Goal: Task Accomplishment & Management: Manage account settings

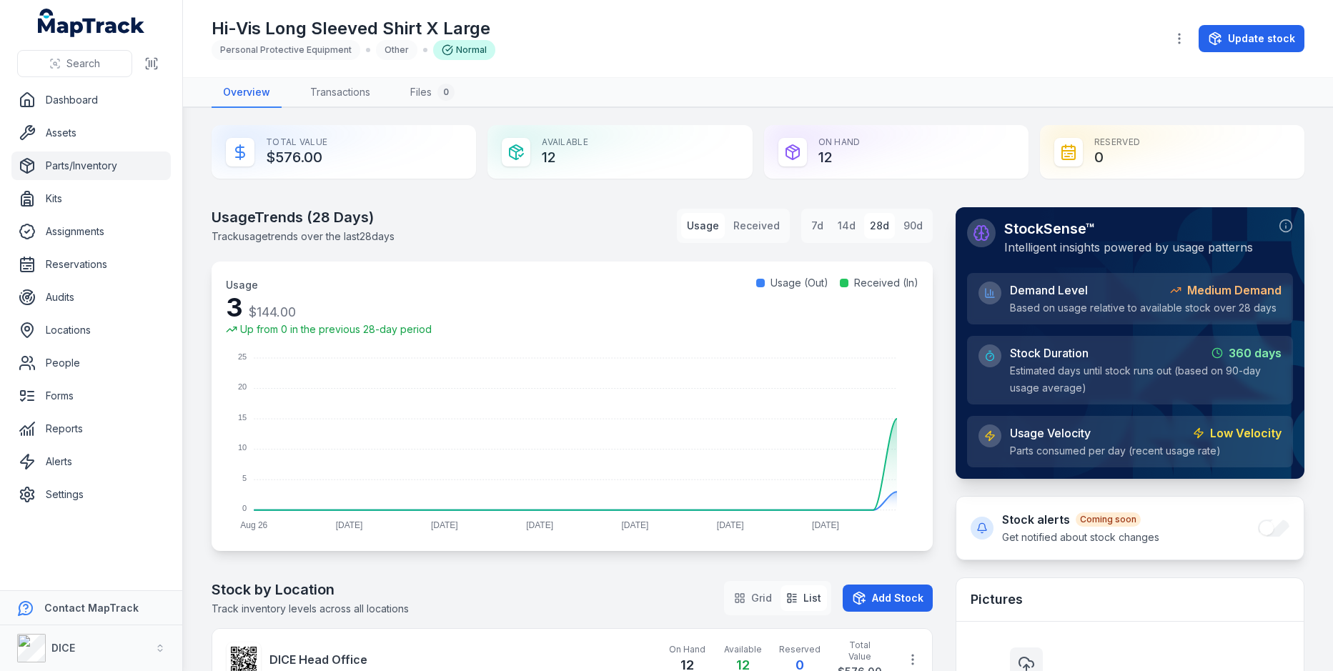
scroll to position [309, 0]
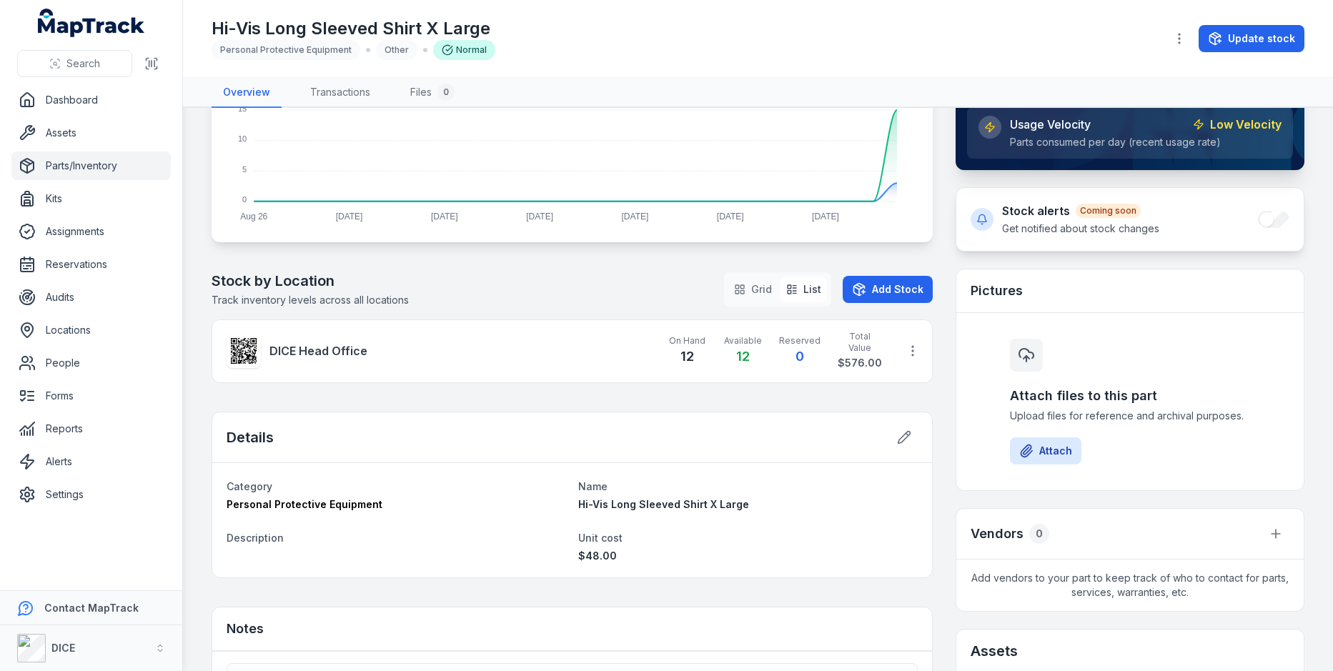
click at [249, 357] on icon at bounding box center [244, 351] width 26 height 26
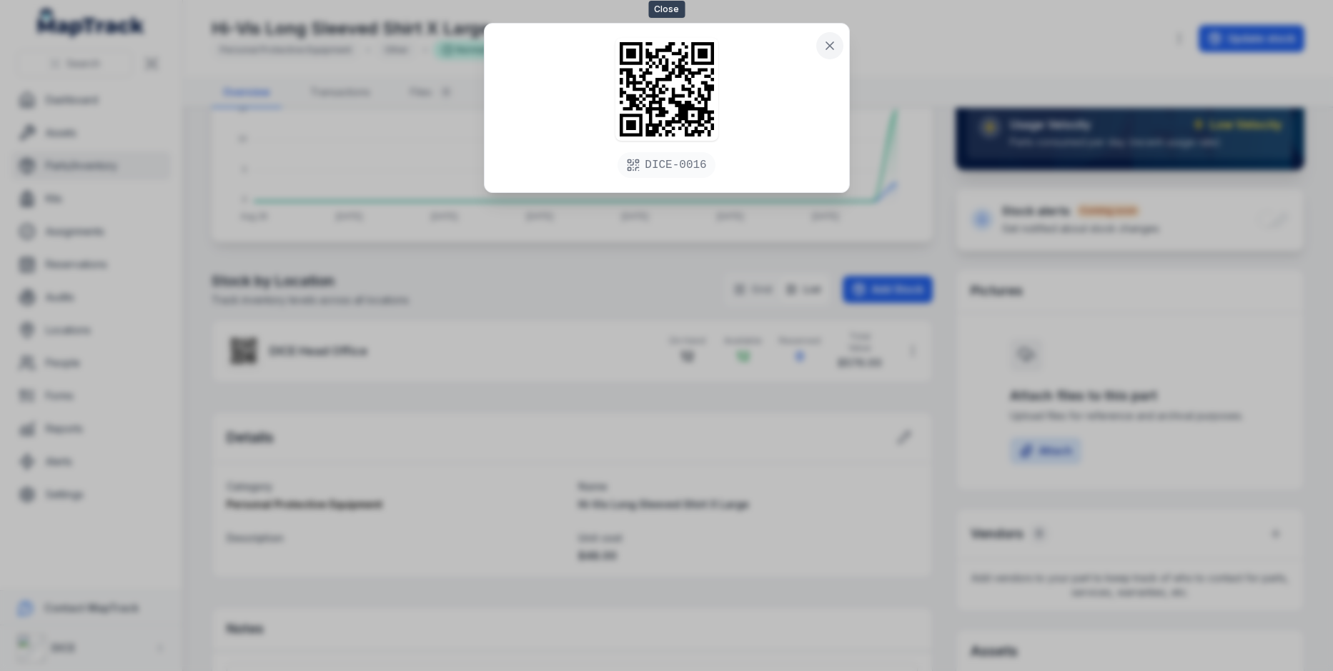
click at [840, 48] on button at bounding box center [829, 45] width 27 height 27
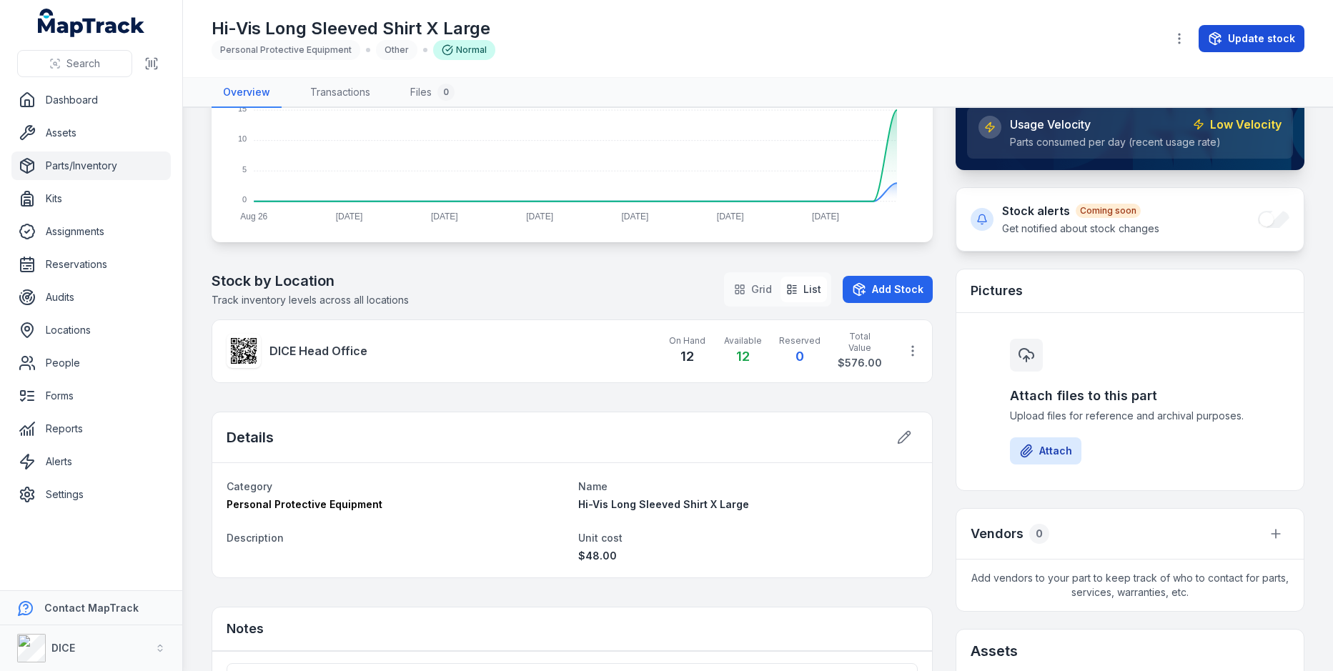
click at [1236, 37] on button "Update stock" at bounding box center [1251, 38] width 106 height 27
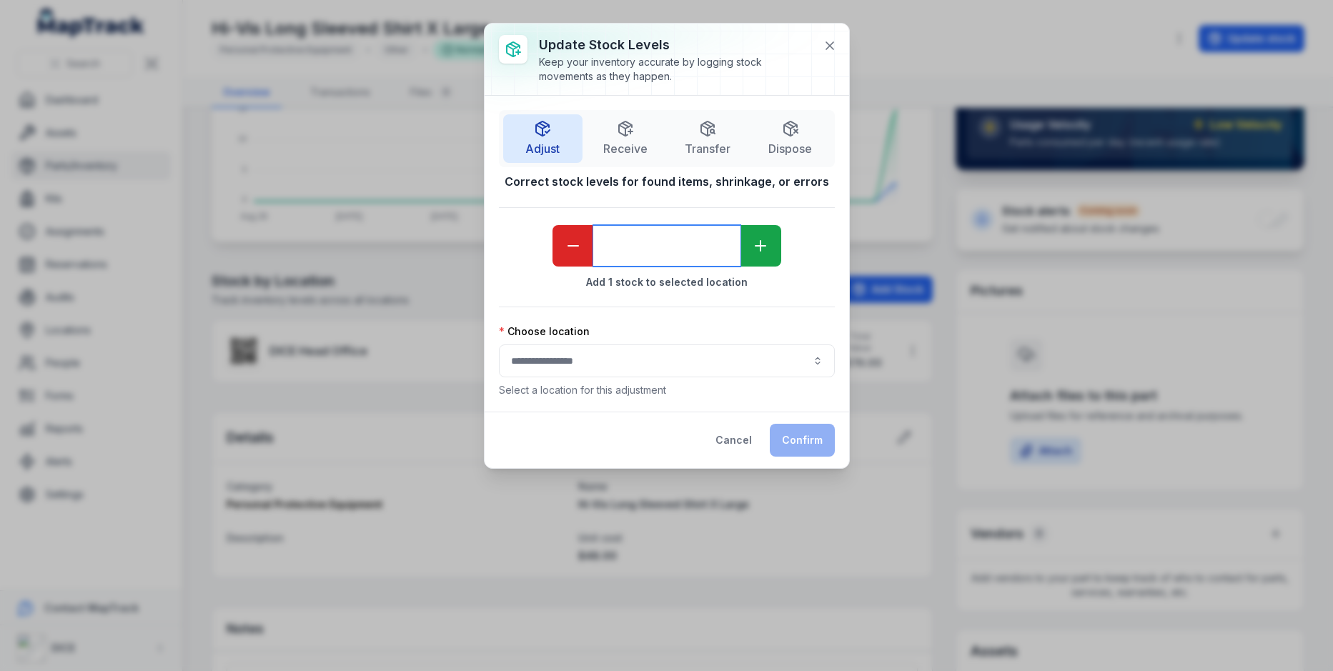
click at [706, 252] on input "*" at bounding box center [666, 245] width 147 height 41
type input "**"
click at [767, 209] on div "Adjust Receive Transfer Dispose Correct stock levels for found items, shrinkage…" at bounding box center [667, 253] width 336 height 287
click at [689, 345] on button "button" at bounding box center [667, 360] width 336 height 33
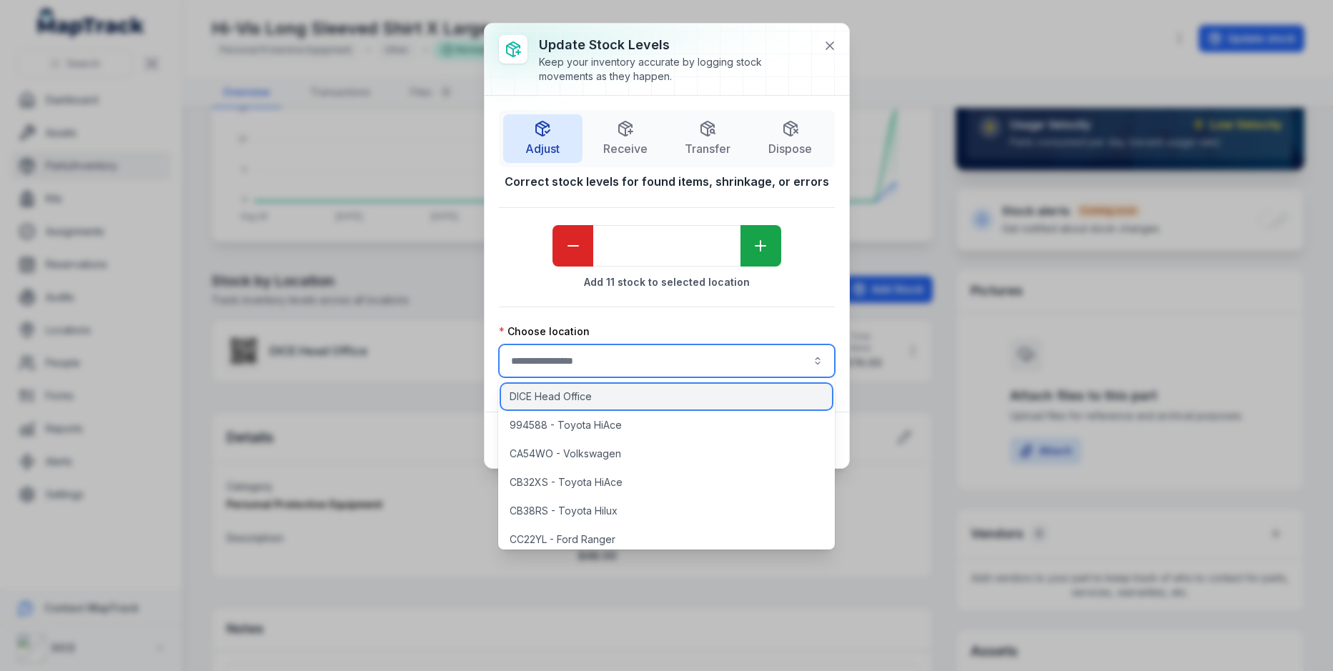
click at [671, 399] on div "DICE Head Office" at bounding box center [666, 397] width 331 height 26
type input "**********"
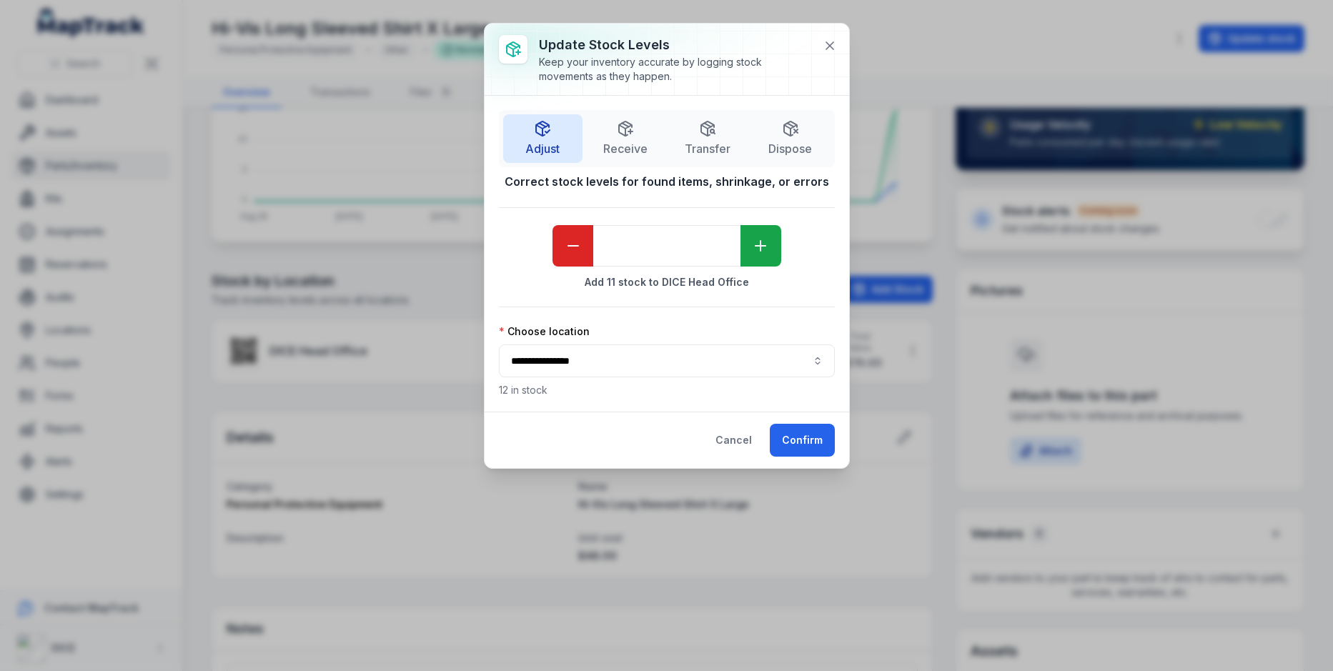
click at [810, 287] on strong "Add 11 stock to DICE Head Office" at bounding box center [667, 282] width 336 height 14
click at [729, 424] on button "Cancel" at bounding box center [733, 440] width 61 height 33
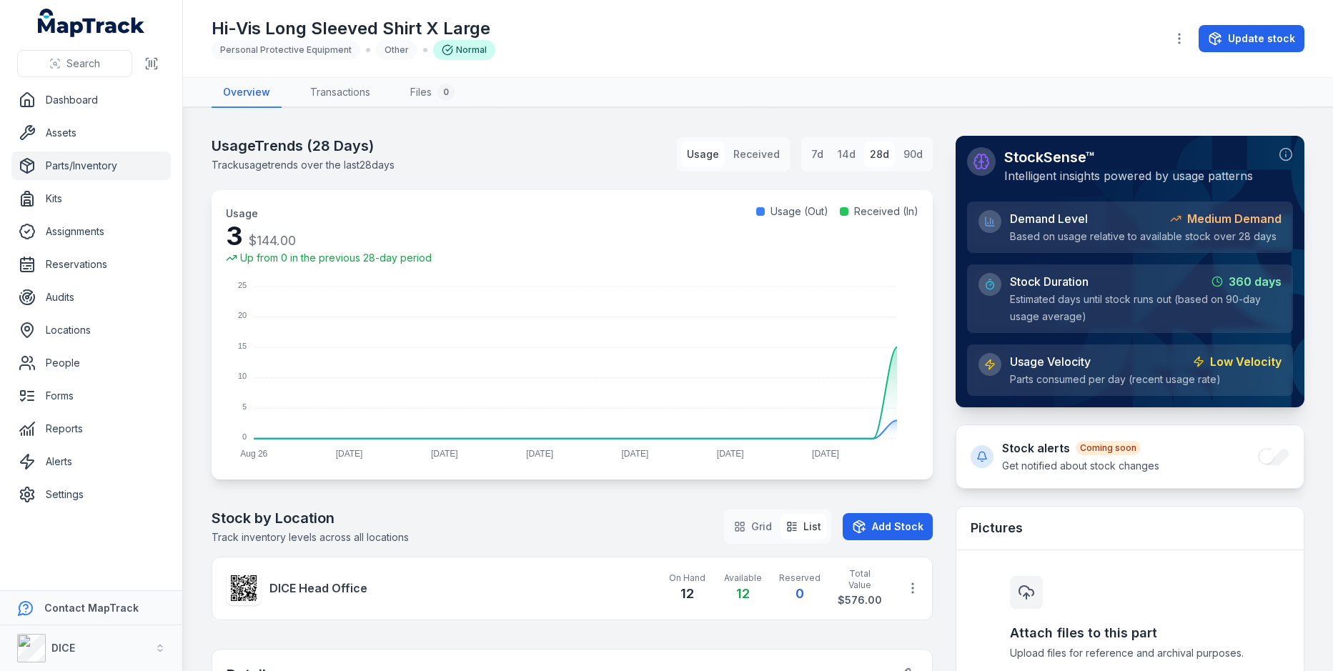
scroll to position [0, 0]
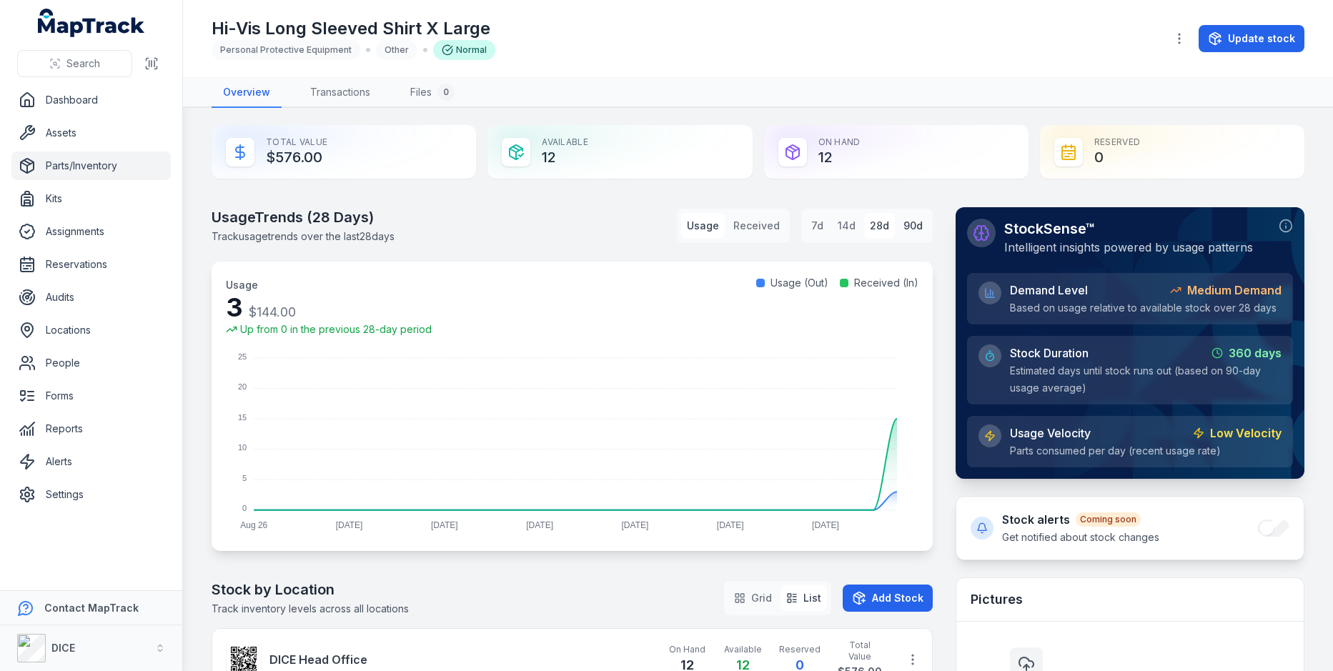
click at [902, 226] on button "90d" at bounding box center [912, 226] width 31 height 26
click at [837, 227] on button "14d" at bounding box center [846, 226] width 29 height 26
click at [825, 229] on button "7d" at bounding box center [817, 226] width 24 height 26
click at [664, 252] on div "Usage Trends ( 7 Days) Track usage trends over the last 7 days Usage Received 7…" at bounding box center [571, 379] width 721 height 344
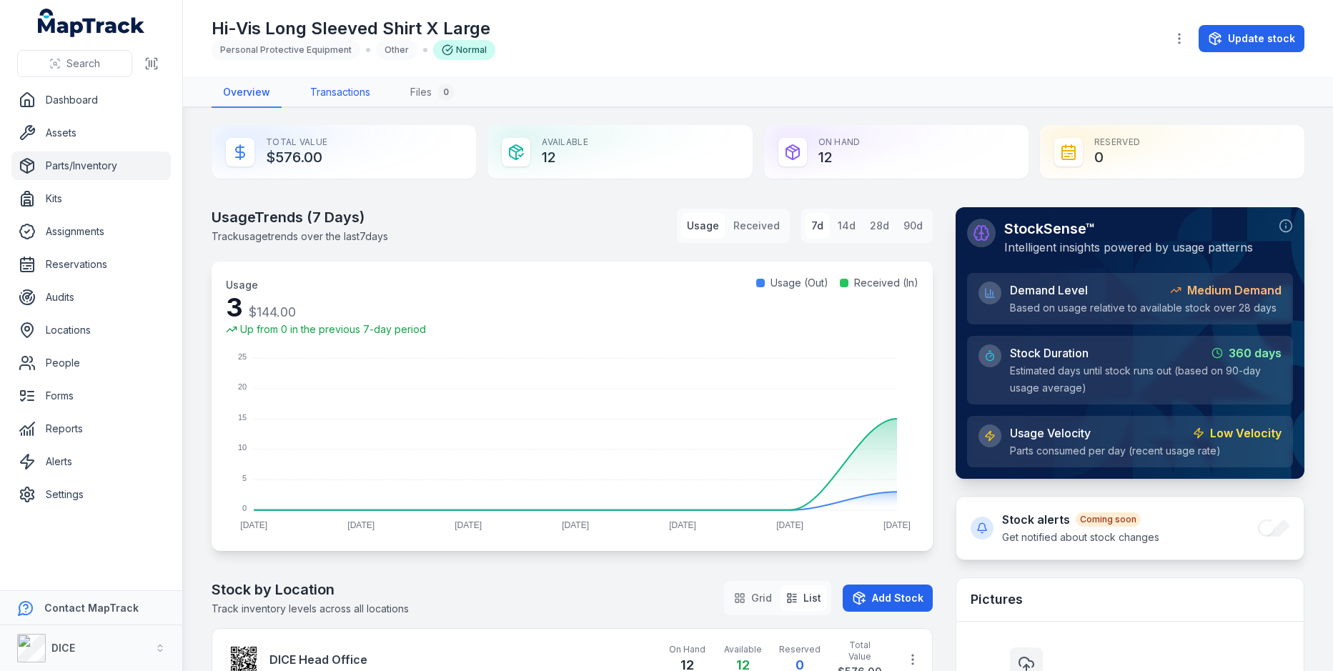
click at [344, 99] on link "Transactions" at bounding box center [340, 93] width 83 height 30
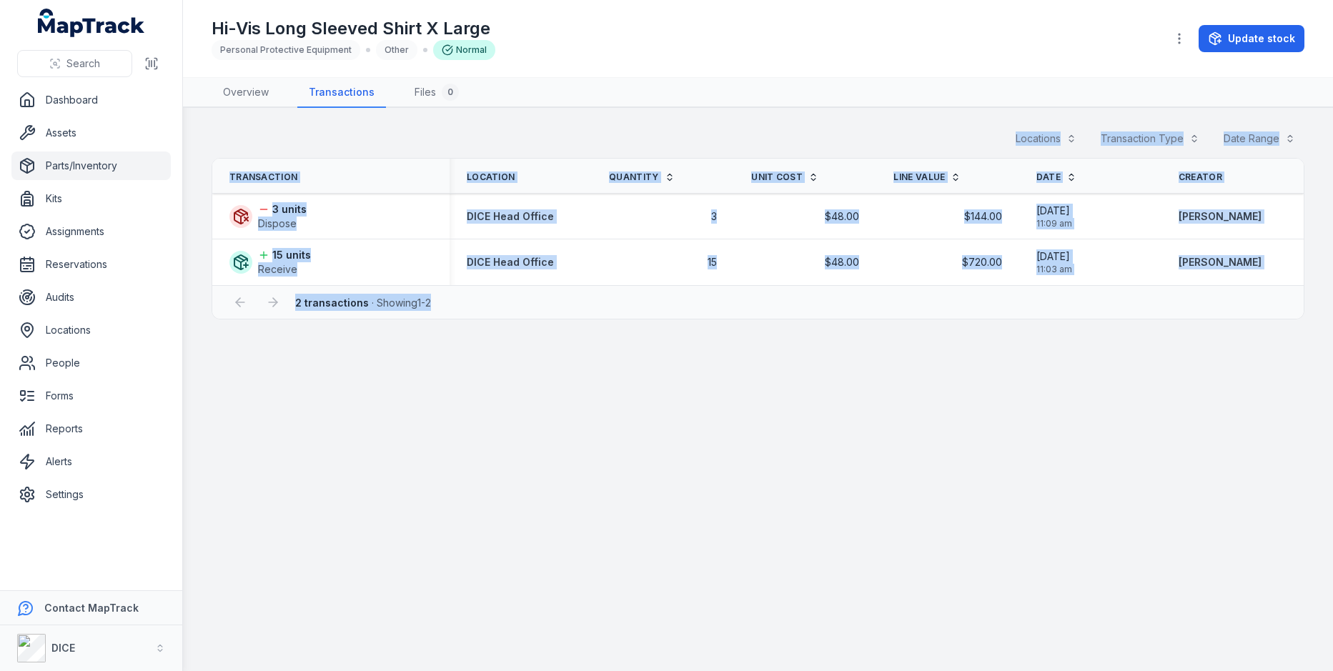
drag, startPoint x: 204, startPoint y: 141, endPoint x: 1273, endPoint y: 297, distance: 1080.3
click at [1274, 297] on main "Locations Transaction Type Date Range Transaction Location Quantity Unit Cost L…" at bounding box center [758, 389] width 1150 height 563
click at [1273, 297] on div "2 transactions · Showing 1 - 2" at bounding box center [757, 302] width 1062 height 27
drag, startPoint x: 225, startPoint y: 159, endPoint x: 1253, endPoint y: 318, distance: 1039.7
click at [1253, 318] on main "Locations Transaction Type Date Range Transaction Location Quantity Unit Cost L…" at bounding box center [758, 389] width 1150 height 563
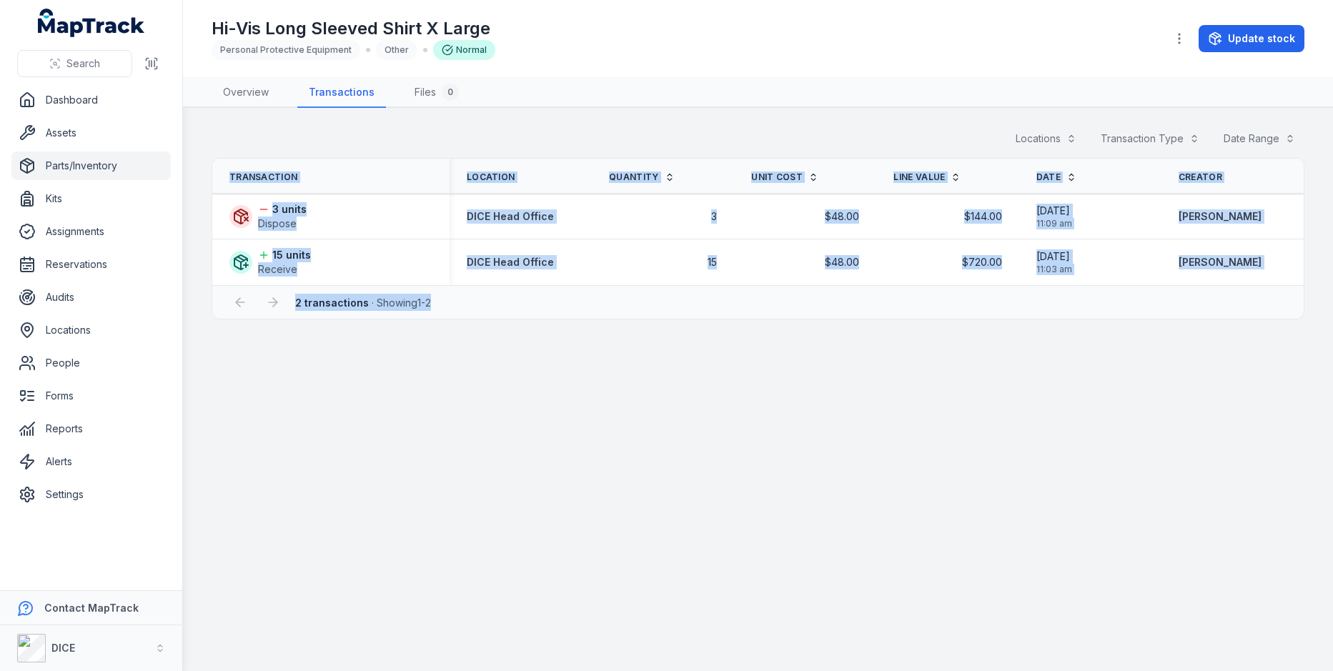
click at [1253, 318] on main "Locations Transaction Type Date Range Transaction Location Quantity Unit Cost L…" at bounding box center [758, 389] width 1150 height 563
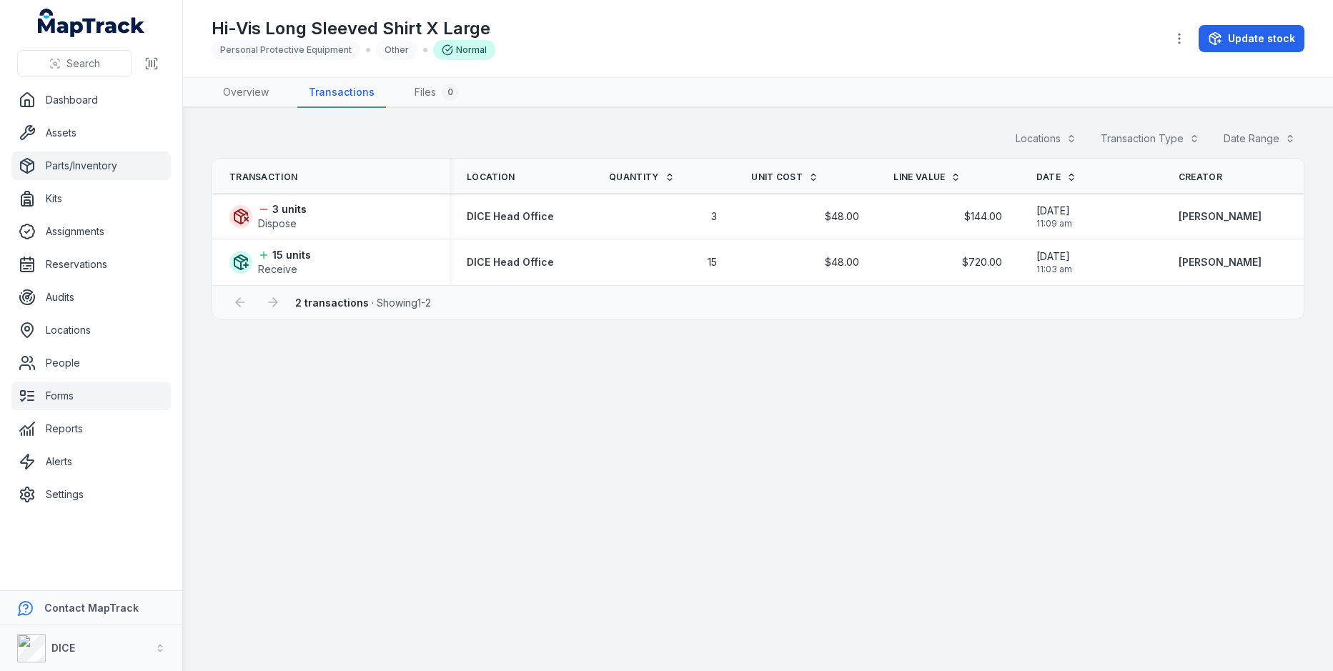
click at [106, 390] on link "Forms" at bounding box center [90, 396] width 159 height 29
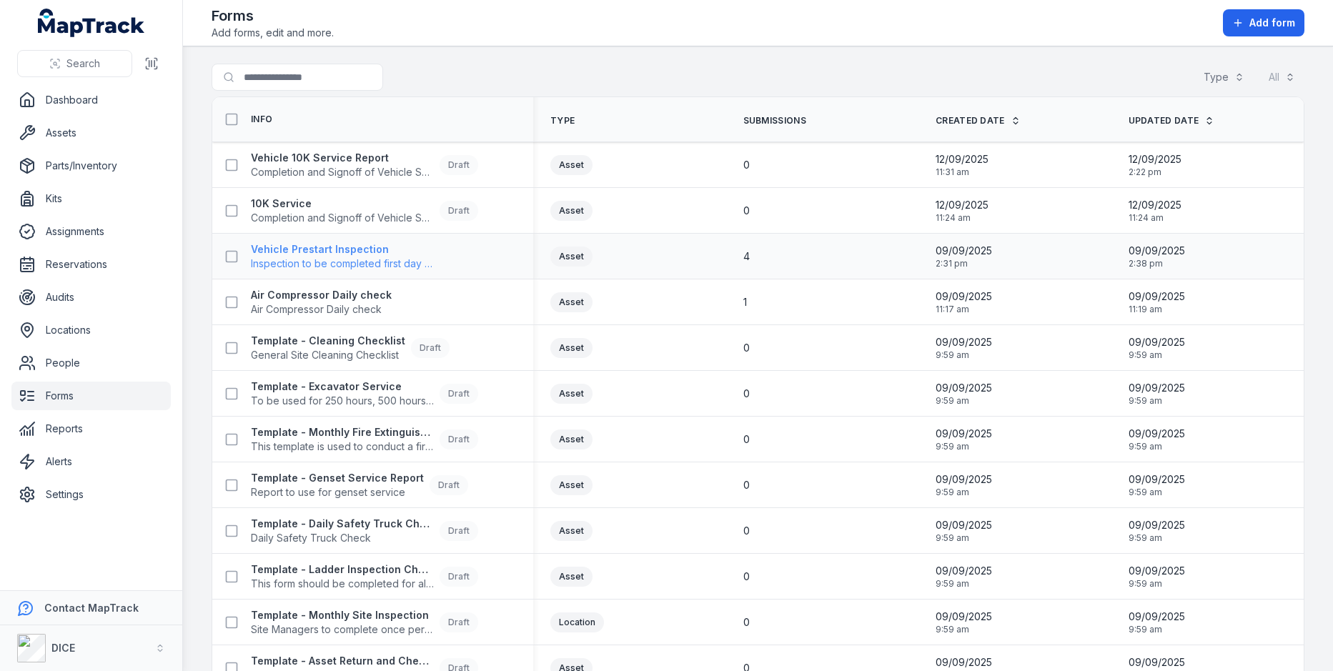
click at [373, 244] on strong "Vehicle Prestart Inspection" at bounding box center [342, 249] width 183 height 14
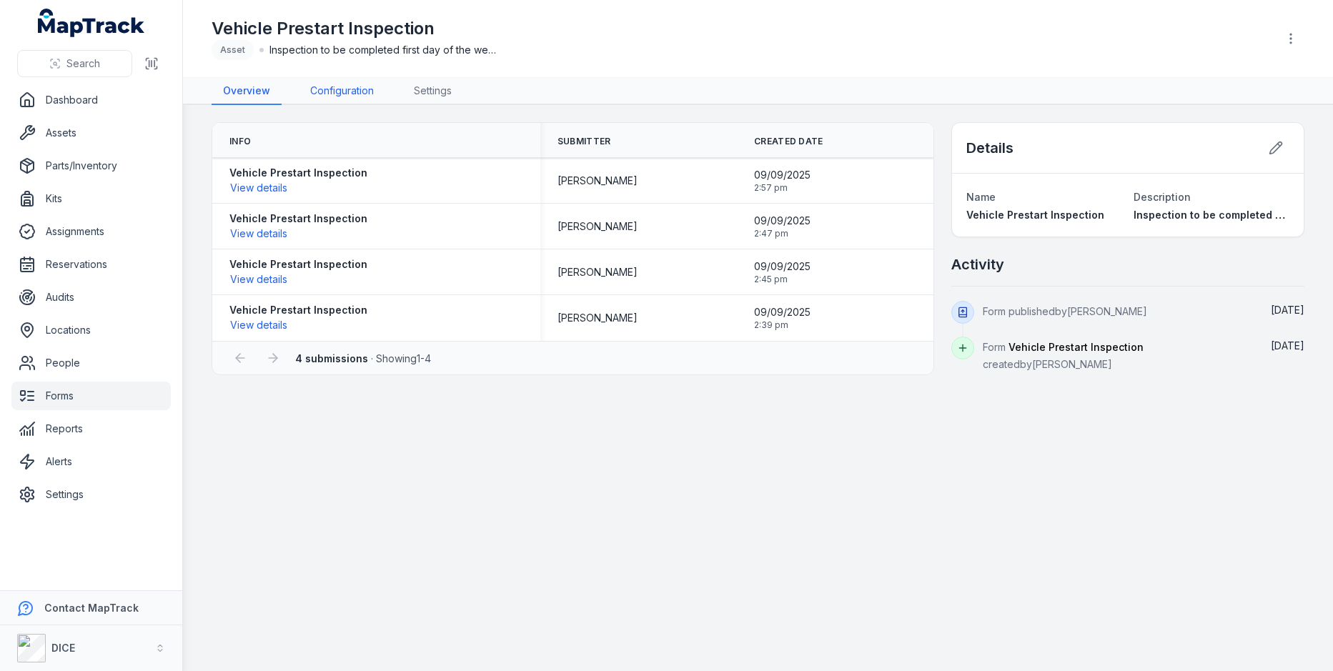
click at [354, 101] on link "Configuration" at bounding box center [342, 91] width 86 height 27
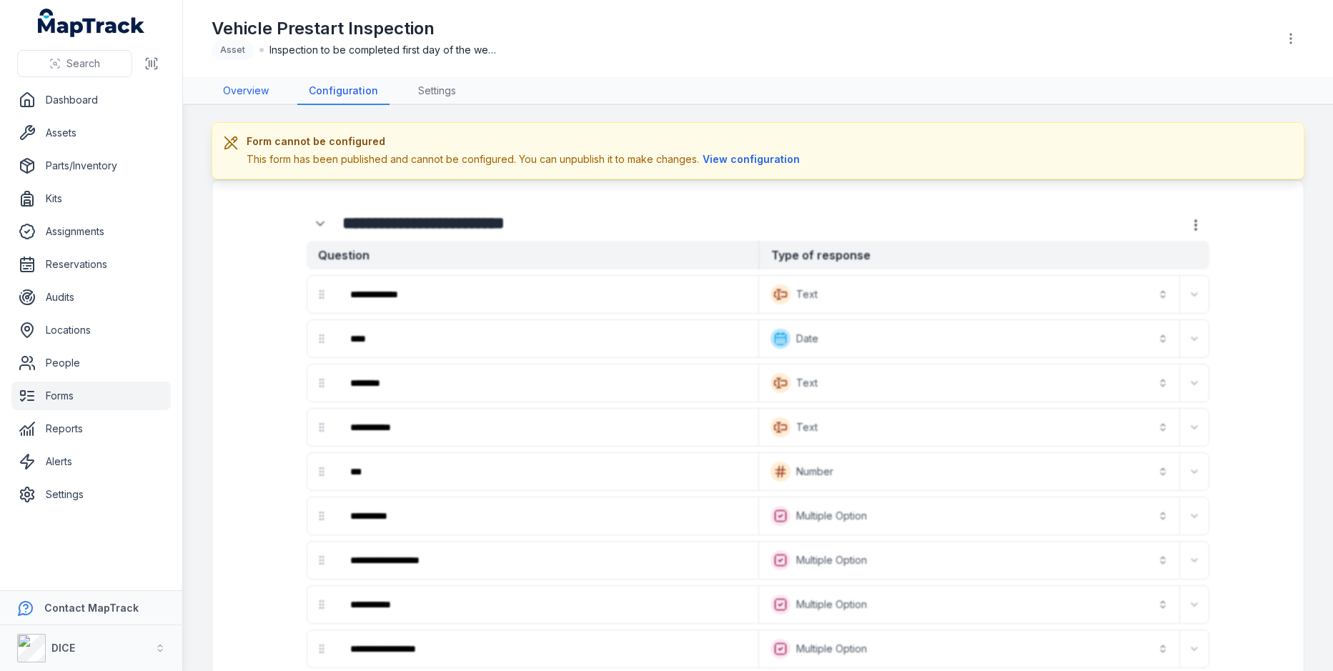
click at [266, 99] on link "Overview" at bounding box center [245, 91] width 69 height 27
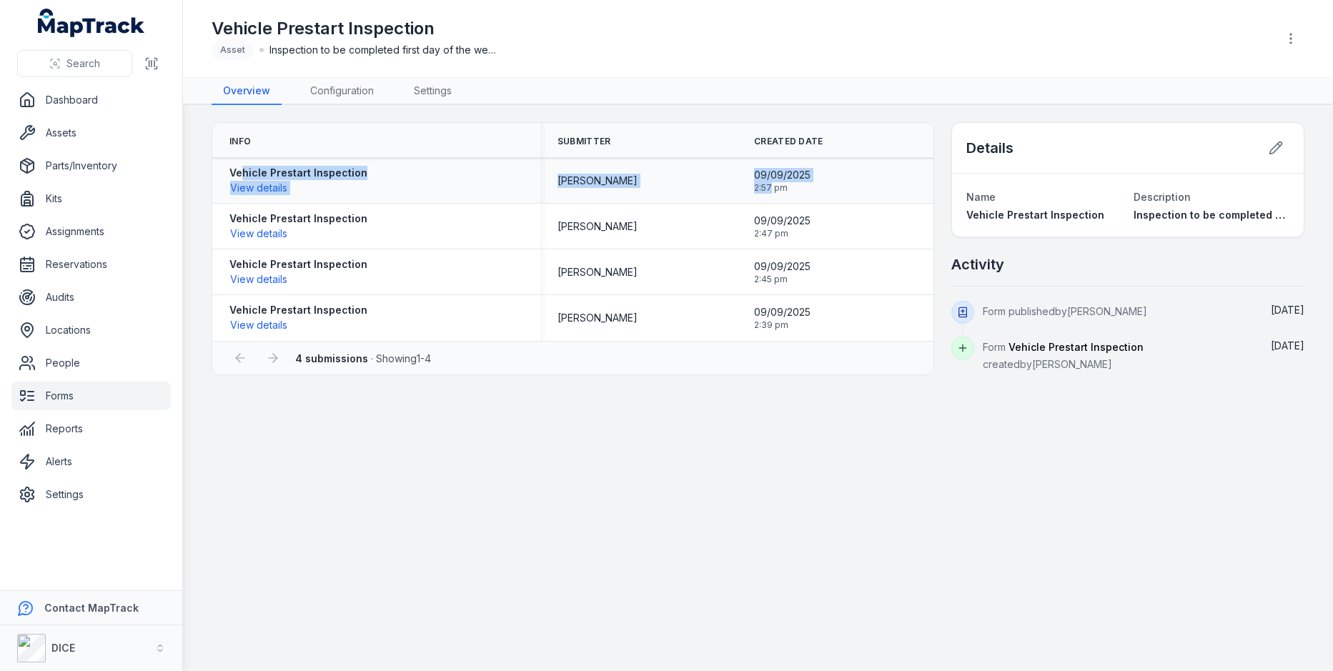
drag, startPoint x: 243, startPoint y: 174, endPoint x: 769, endPoint y: 188, distance: 526.0
click at [769, 188] on tr "Vehicle Prestart Inspection View details [PERSON_NAME] [DATE] 2:57 pm" at bounding box center [572, 181] width 721 height 46
click at [787, 188] on span "2:57 pm" at bounding box center [782, 187] width 56 height 11
drag, startPoint x: 799, startPoint y: 189, endPoint x: 272, endPoint y: 174, distance: 526.8
click at [272, 174] on tr "Vehicle Prestart Inspection View details [PERSON_NAME] [DATE] 2:57 pm" at bounding box center [572, 181] width 721 height 46
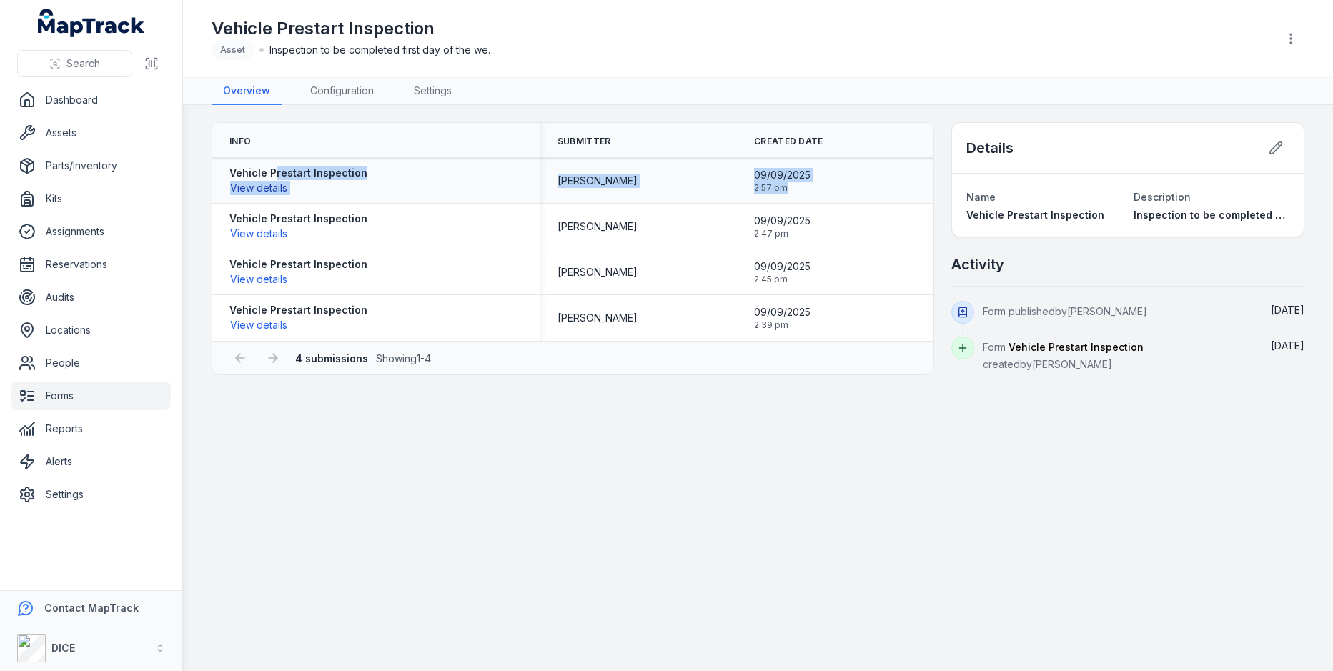
click at [269, 189] on button "View details" at bounding box center [258, 188] width 59 height 16
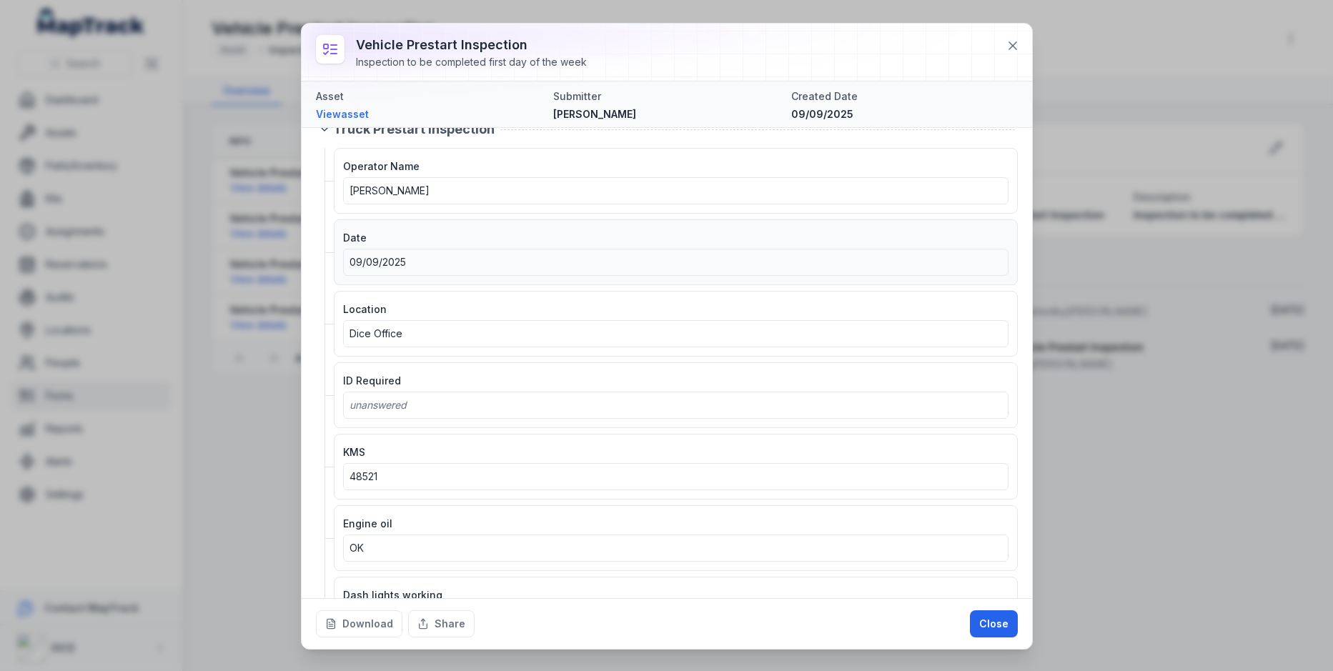
scroll to position [34, 0]
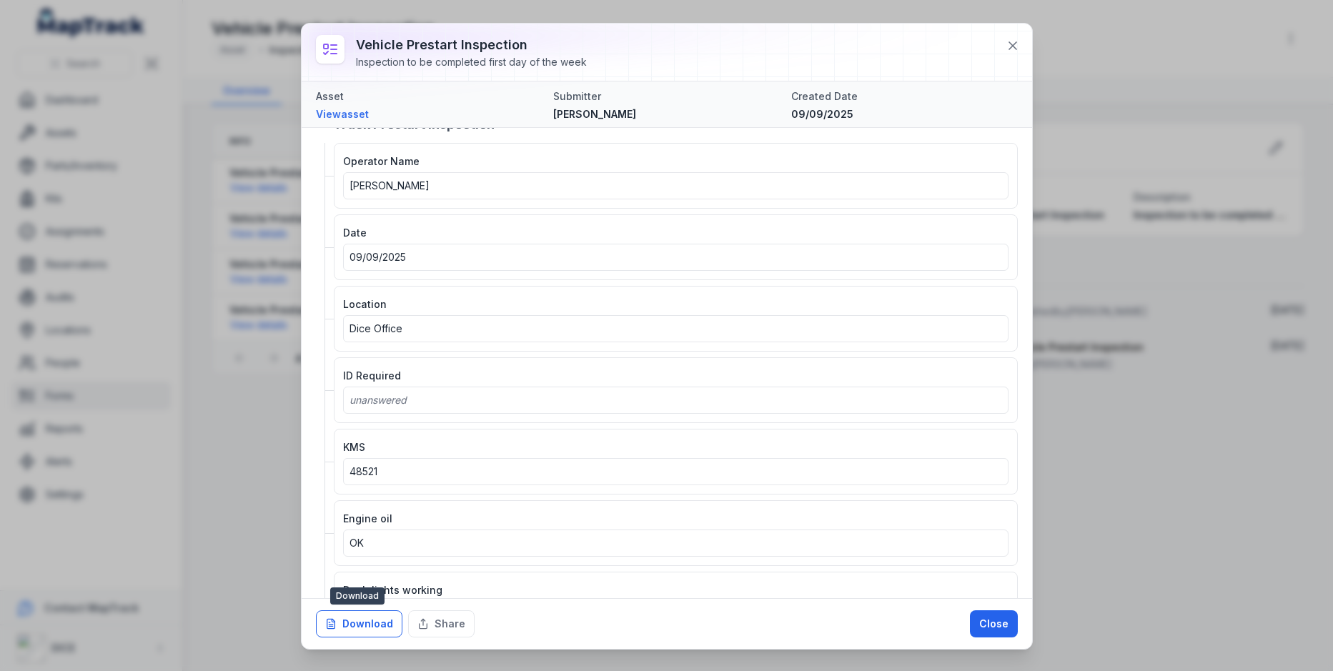
click at [389, 620] on button "Download" at bounding box center [359, 623] width 86 height 27
click at [1002, 43] on button at bounding box center [1012, 45] width 27 height 27
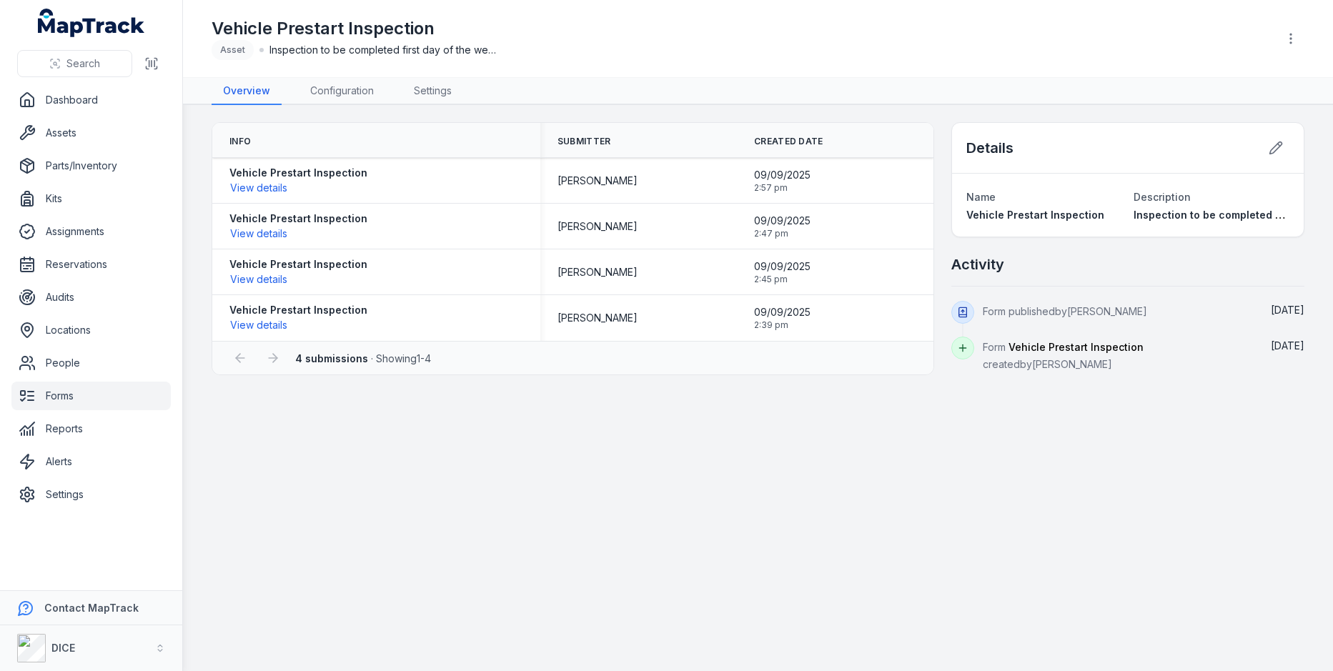
click at [625, 416] on main "Info Submitter Created Date Vehicle Prestart Inspection View details [PERSON_NA…" at bounding box center [758, 388] width 1150 height 566
click at [83, 471] on link "Alerts" at bounding box center [90, 461] width 159 height 29
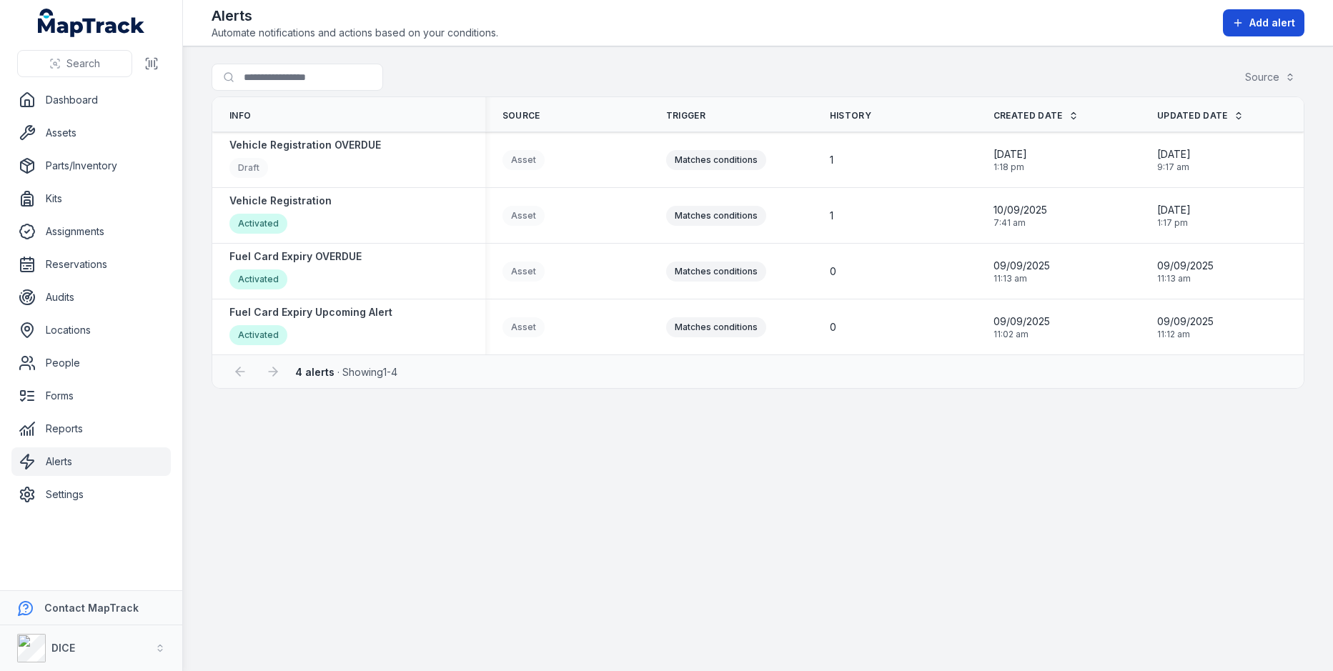
click at [1252, 15] on button "Add alert" at bounding box center [1262, 22] width 81 height 27
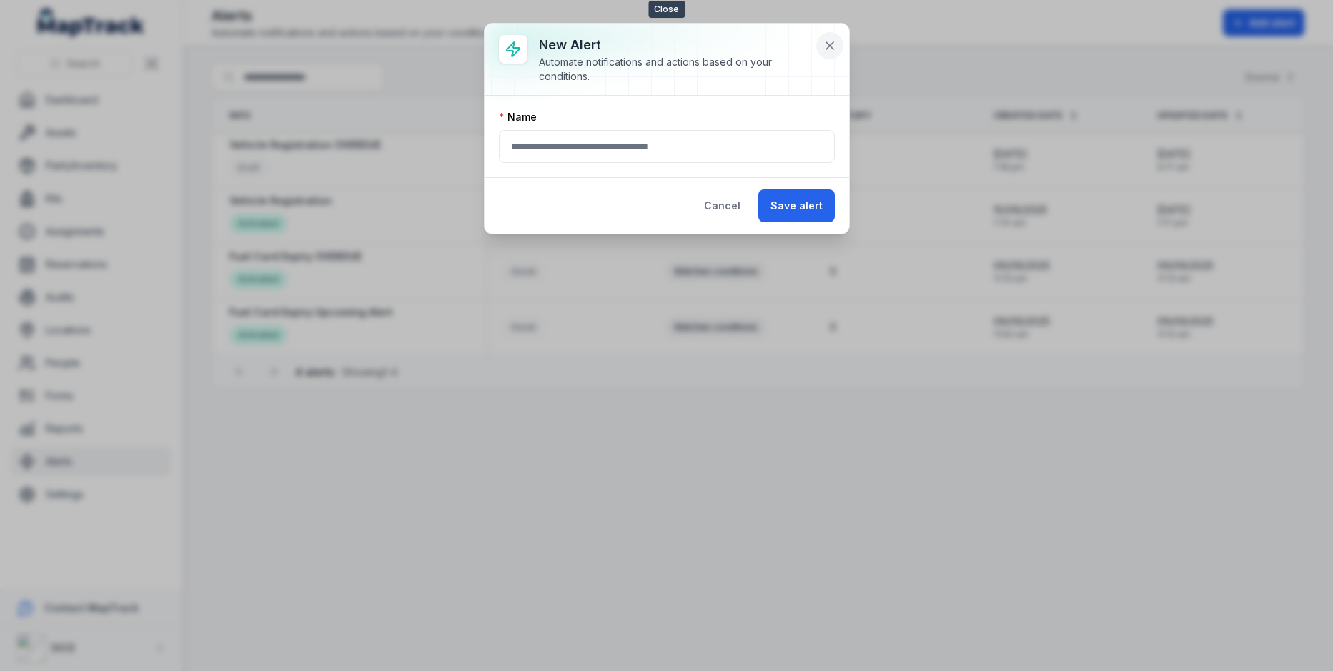
click at [830, 49] on icon at bounding box center [829, 46] width 14 height 14
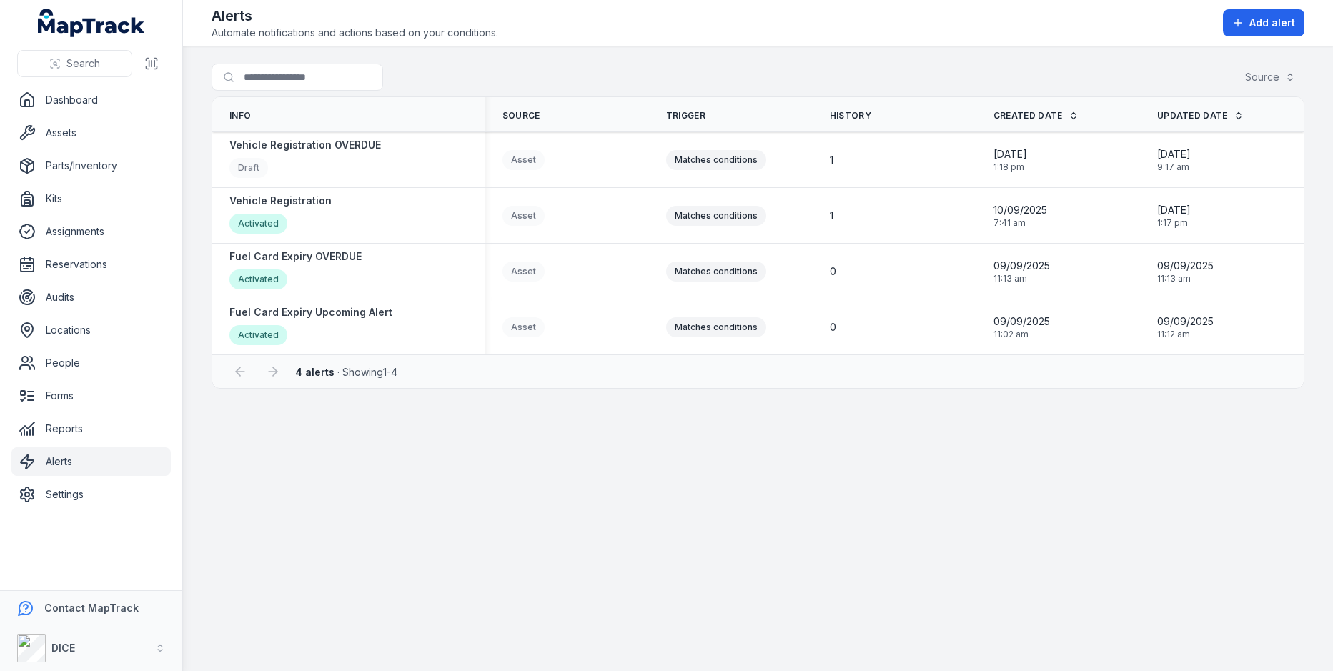
click at [49, 464] on link "Alerts" at bounding box center [90, 461] width 159 height 29
click at [1250, 32] on button "Add alert" at bounding box center [1262, 22] width 81 height 27
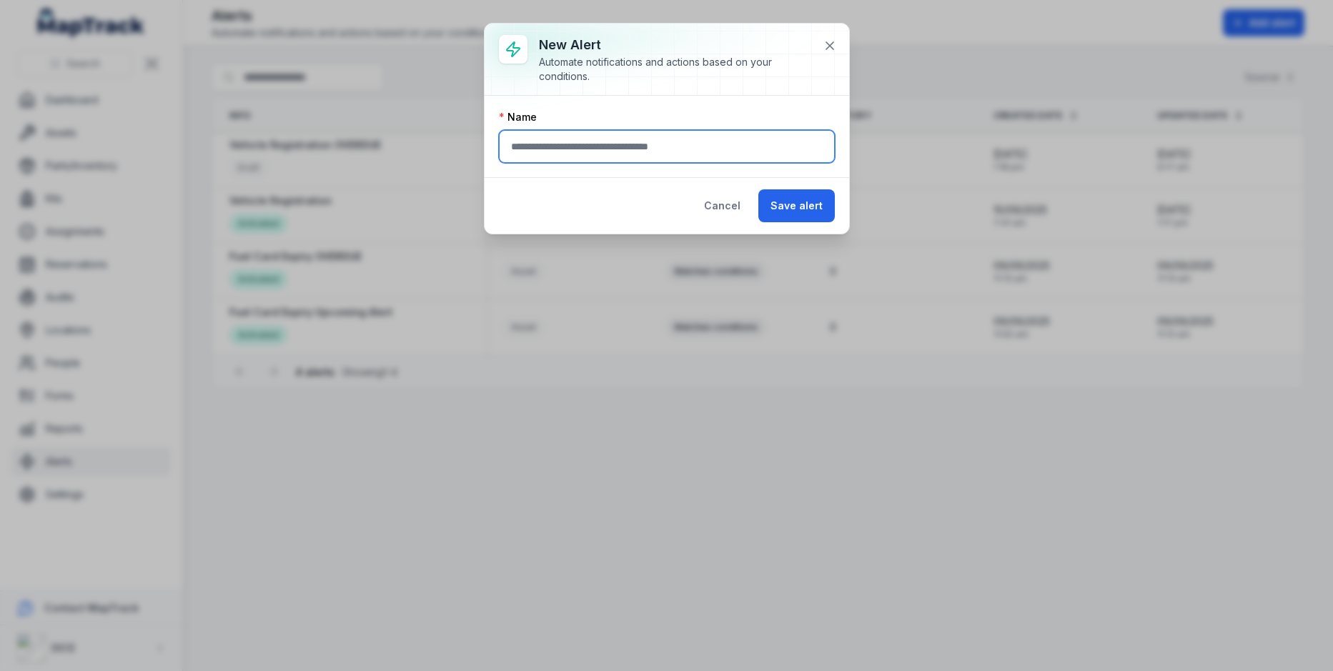
click at [760, 151] on input "text" at bounding box center [667, 146] width 336 height 33
drag, startPoint x: 683, startPoint y: 150, endPoint x: 657, endPoint y: 150, distance: 25.7
click at [657, 150] on input "**********" at bounding box center [667, 146] width 336 height 33
type input "**********"
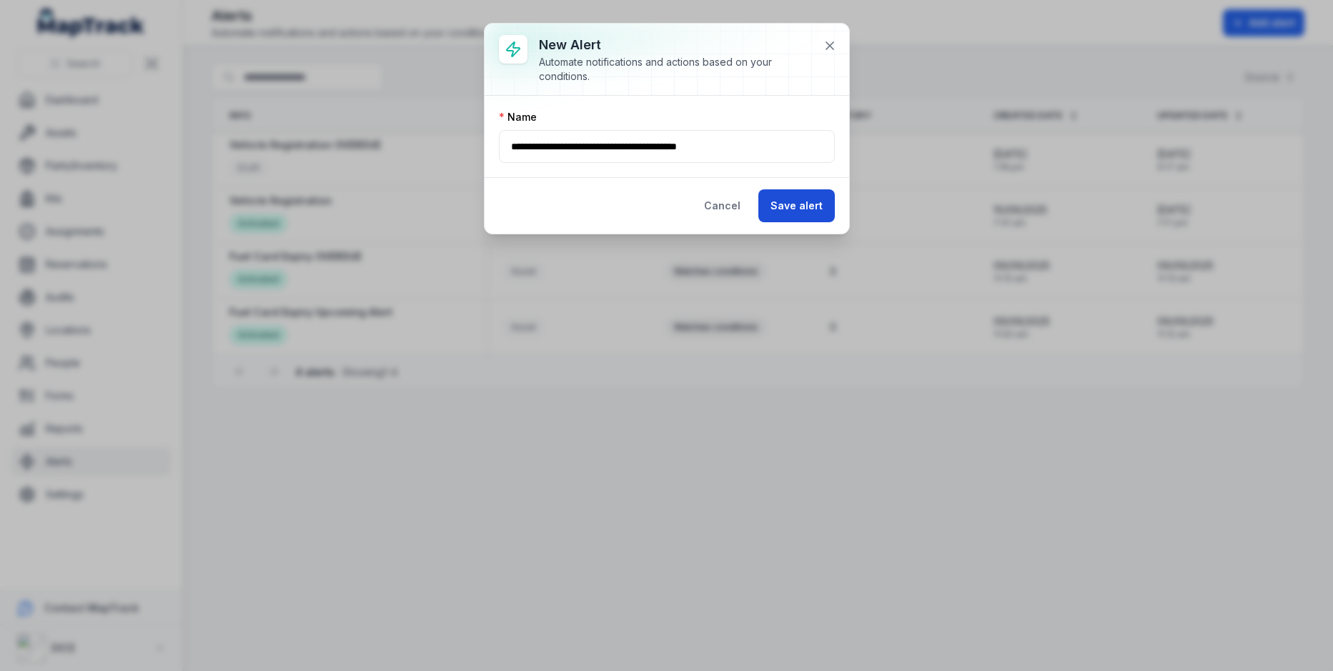
click at [797, 202] on button "Save alert" at bounding box center [796, 205] width 76 height 33
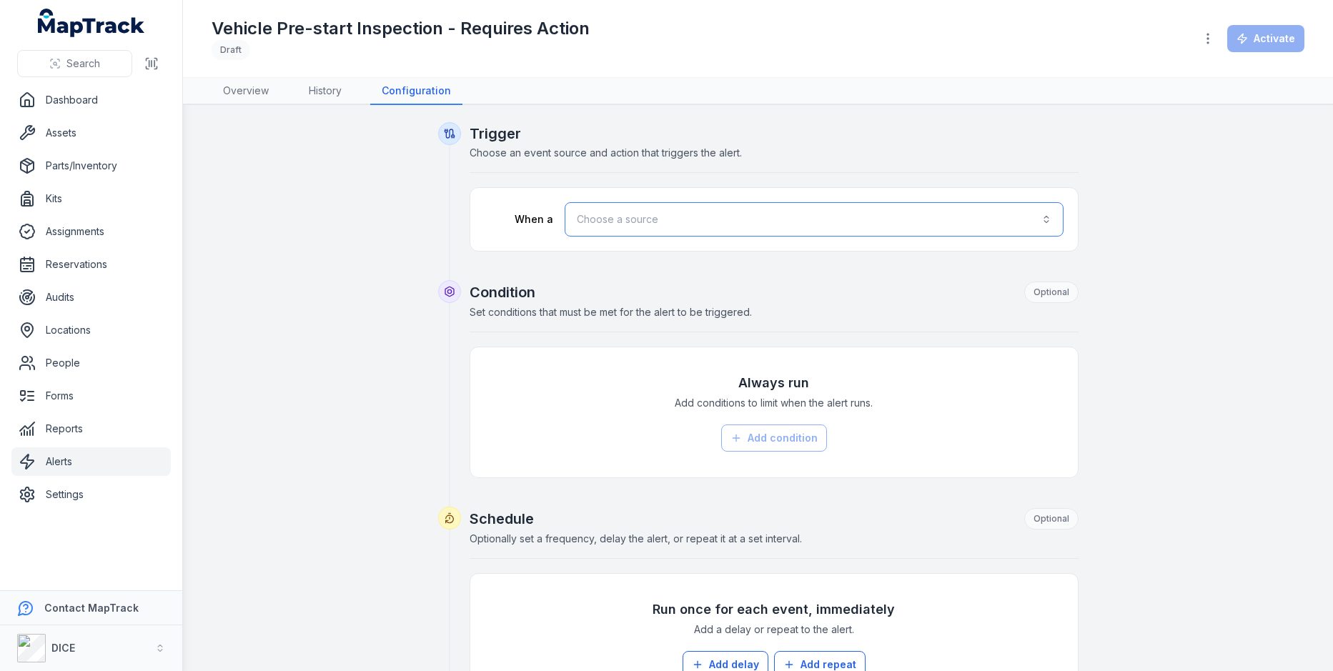
click at [597, 221] on button "Choose a source" at bounding box center [813, 219] width 499 height 34
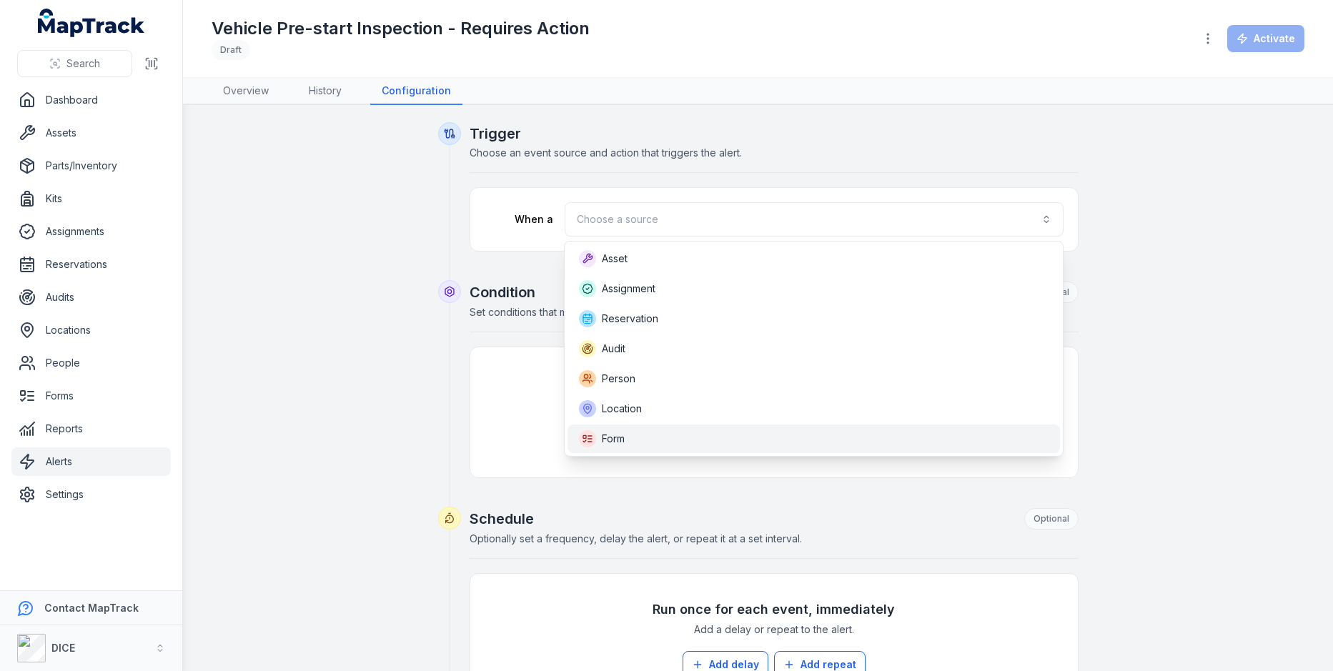
click at [673, 429] on div "Form" at bounding box center [813, 438] width 492 height 29
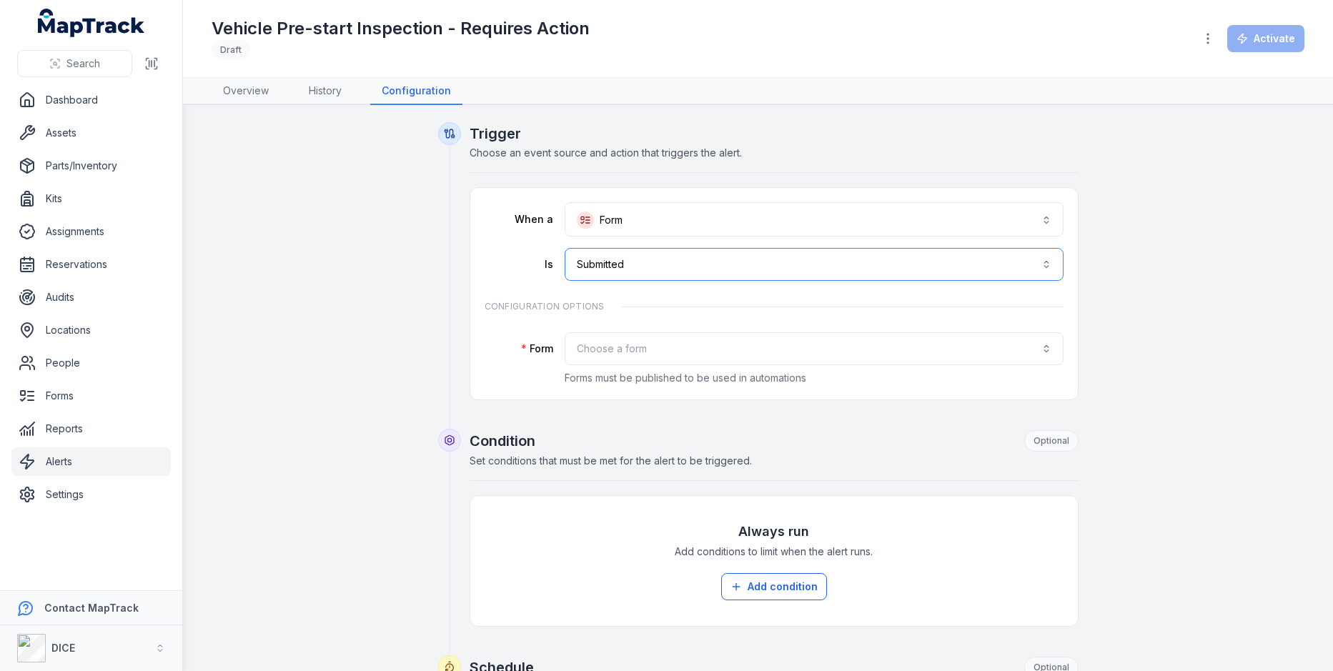
click at [724, 271] on button "**********" at bounding box center [813, 264] width 499 height 33
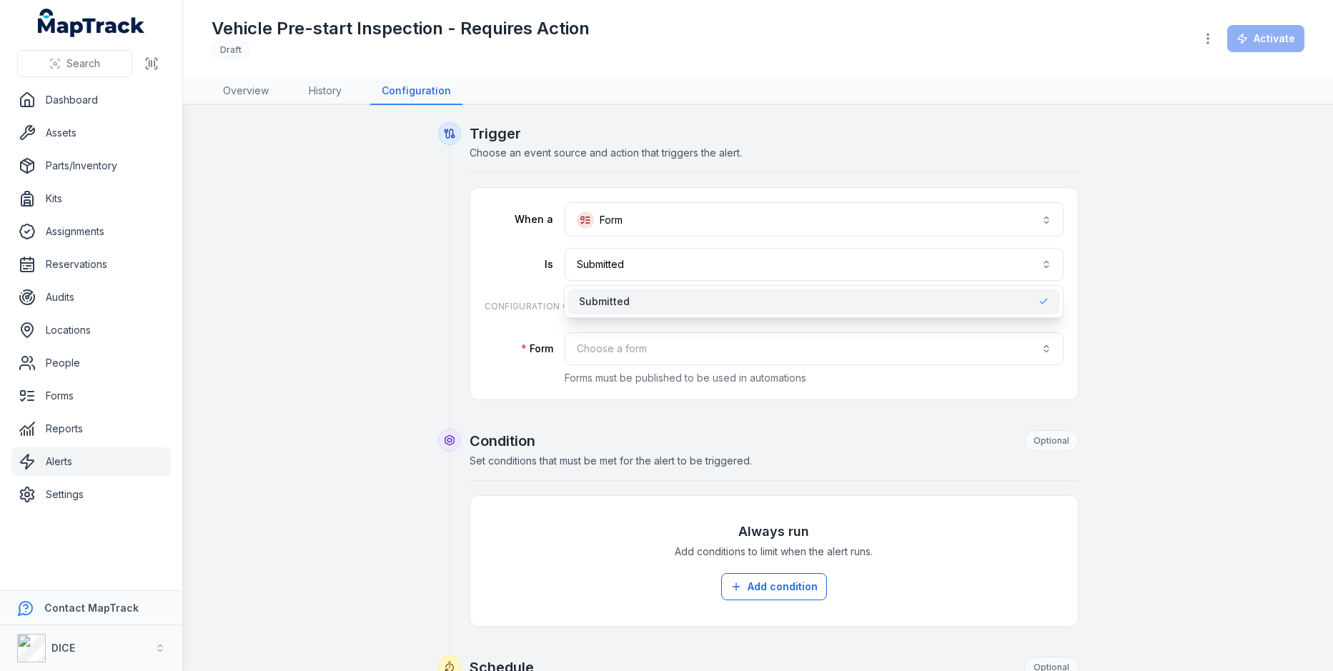
click at [601, 378] on div "**********" at bounding box center [773, 293] width 579 height 183
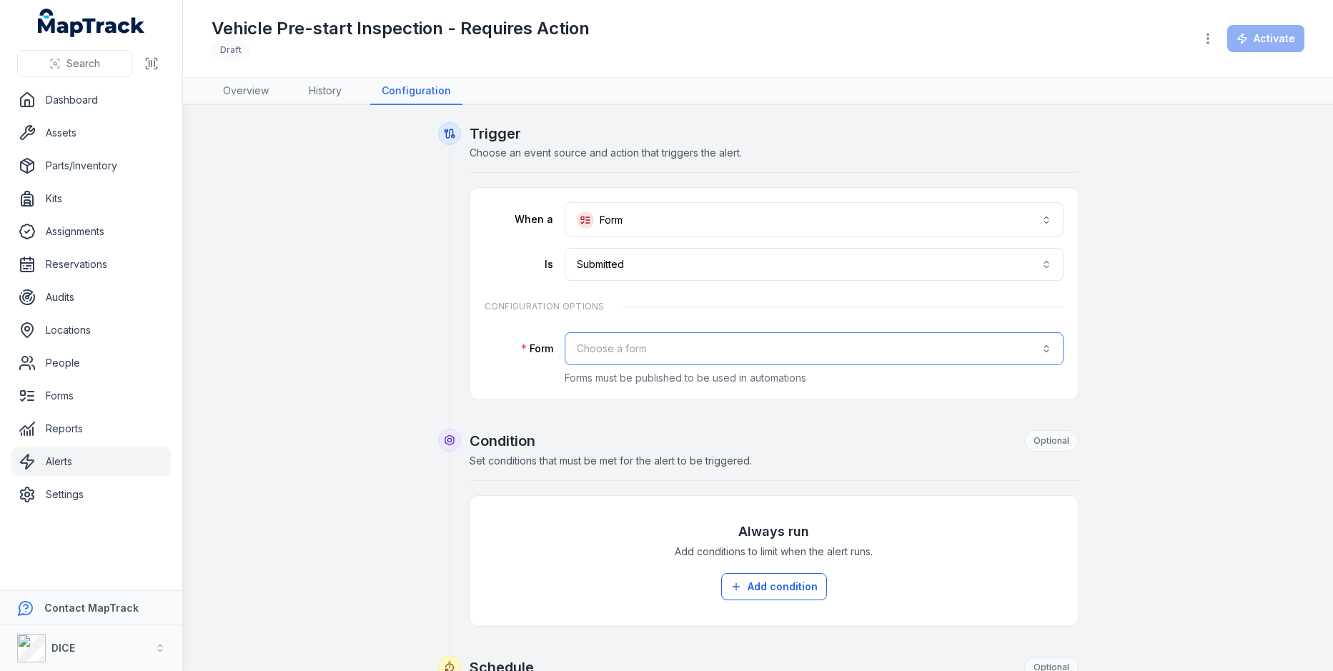
click at [644, 362] on button "Choose a form" at bounding box center [813, 348] width 499 height 33
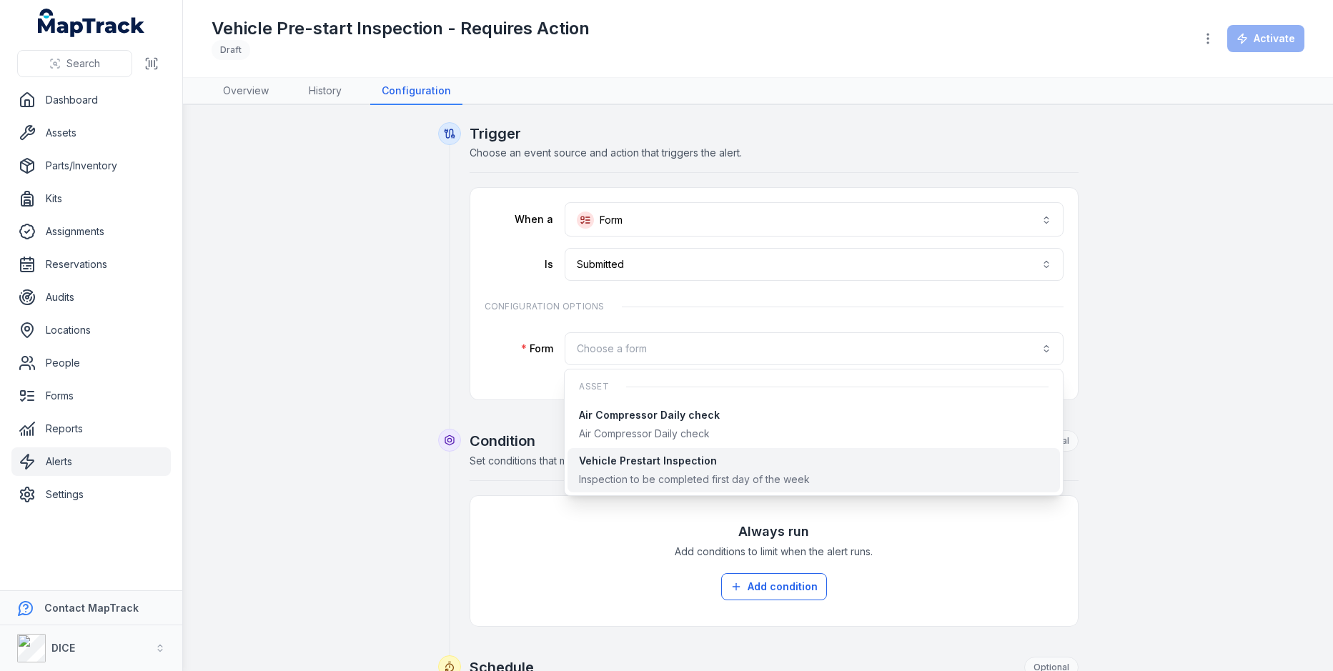
click at [682, 461] on div "Vehicle Prestart Inspection" at bounding box center [694, 461] width 231 height 14
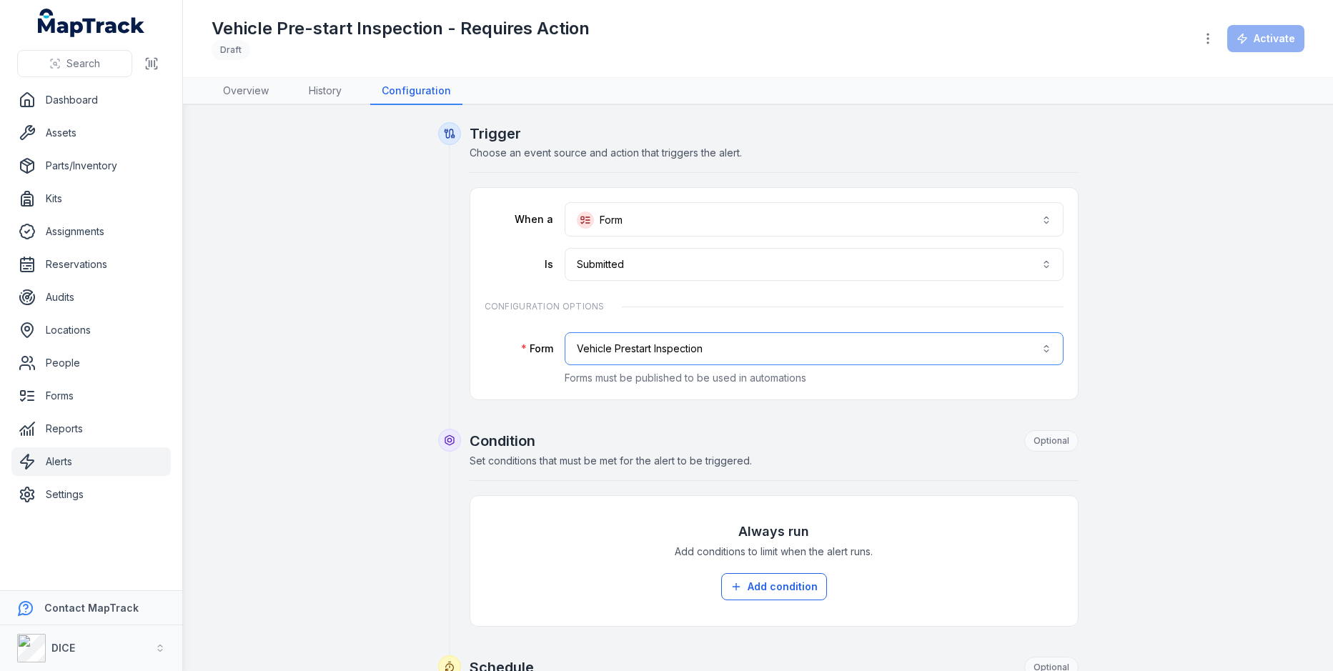
scroll to position [126, 0]
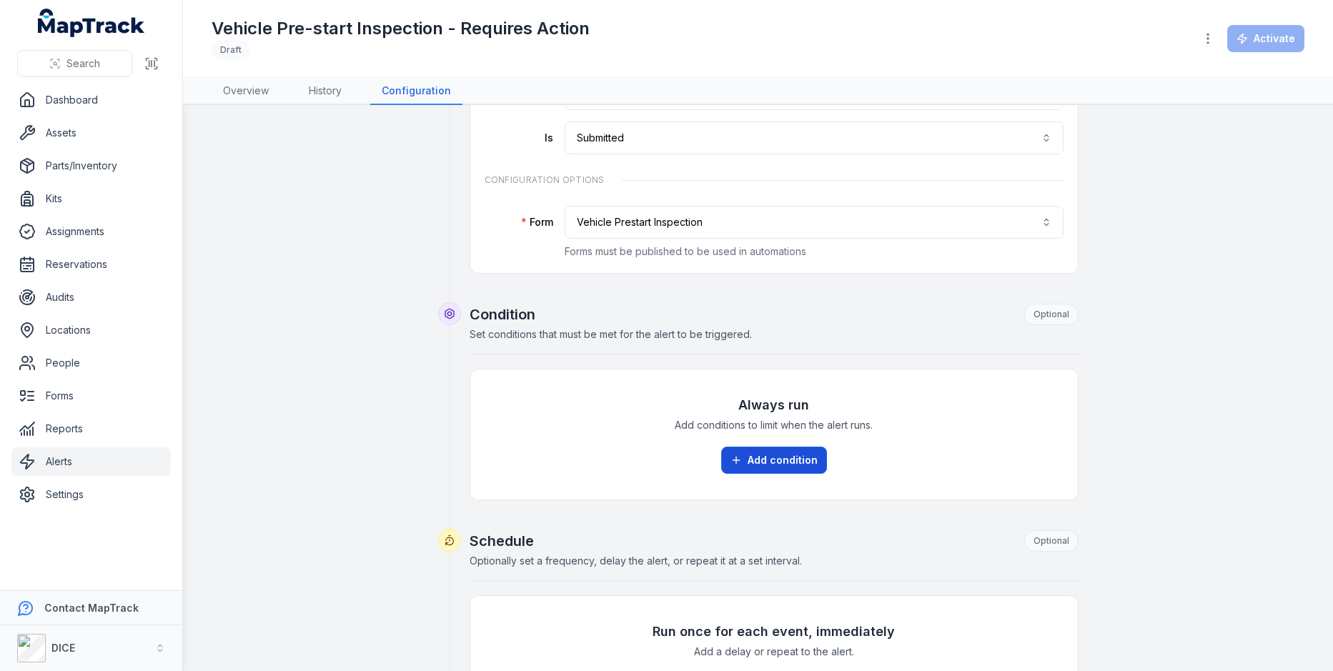
click at [785, 455] on button "Add condition" at bounding box center [774, 460] width 106 height 27
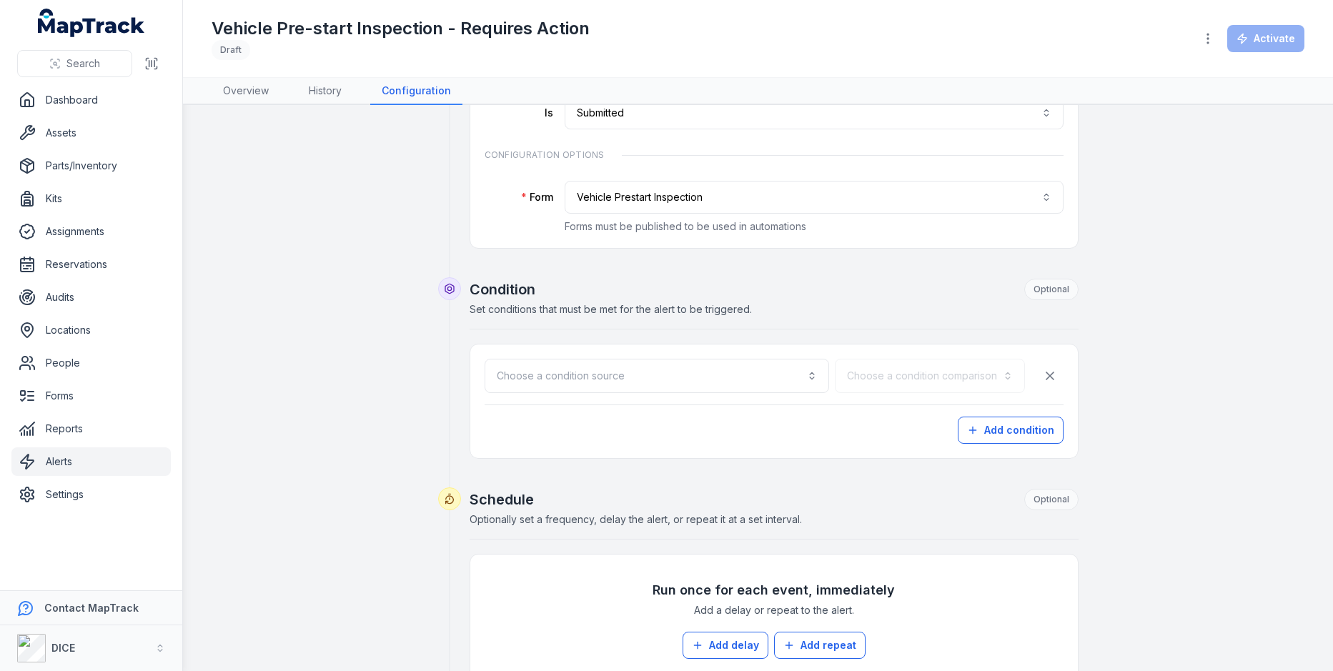
scroll to position [184, 0]
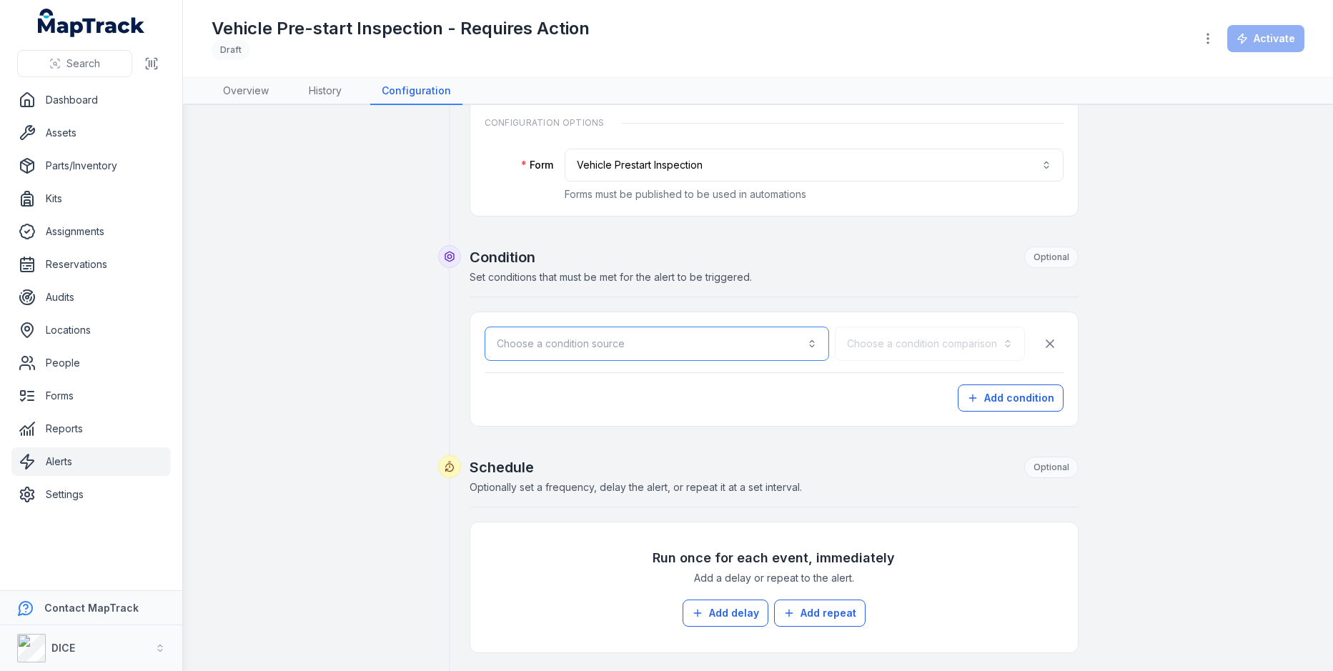
click at [764, 343] on button "Choose a condition source" at bounding box center [656, 344] width 344 height 34
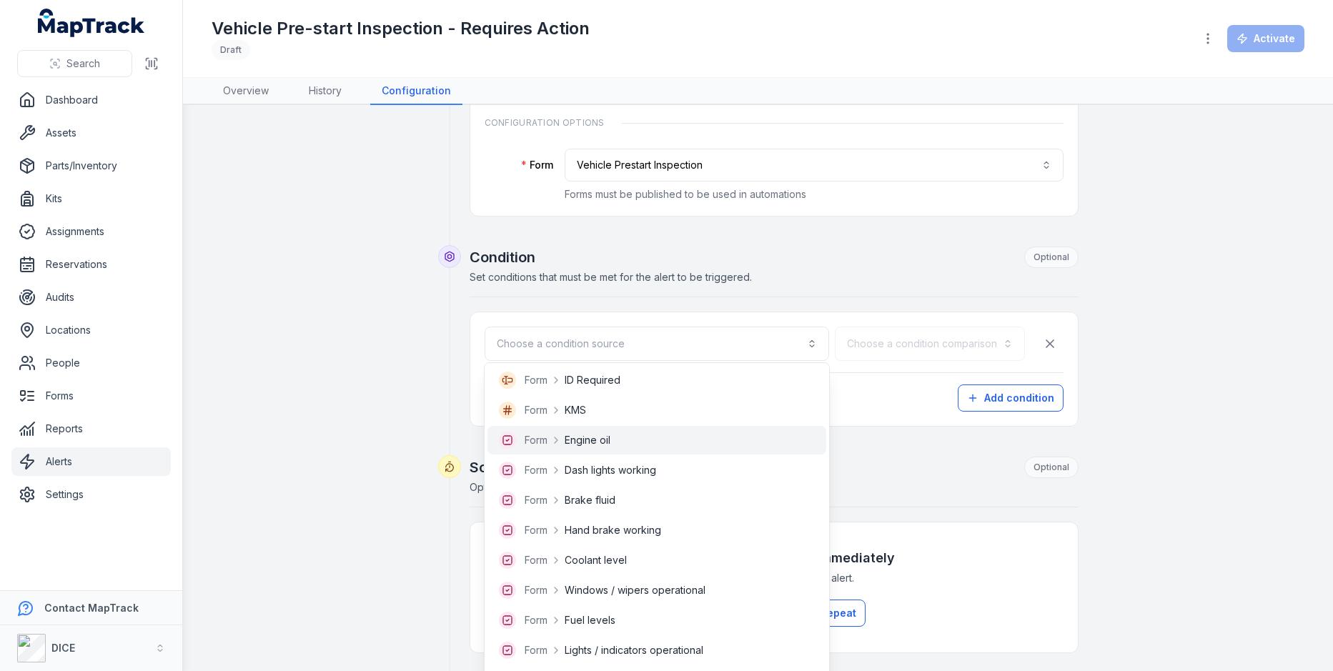
scroll to position [190, 0]
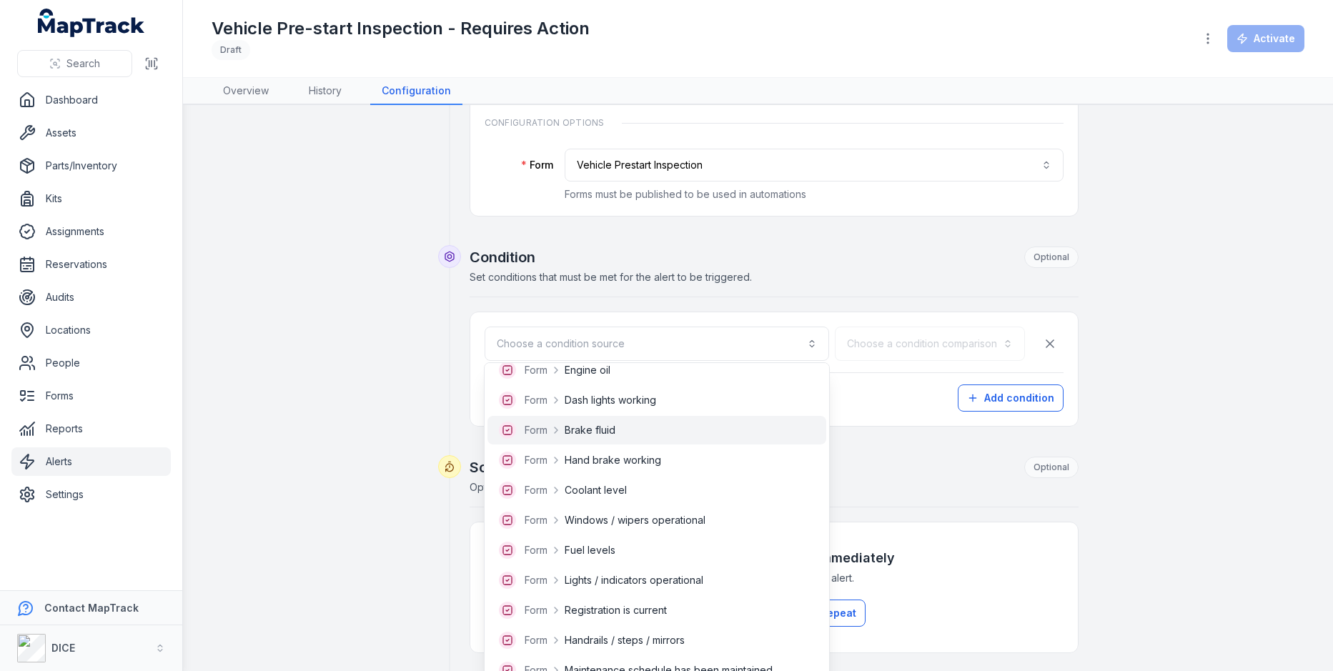
click at [685, 430] on div "Form Brake fluid" at bounding box center [657, 430] width 316 height 17
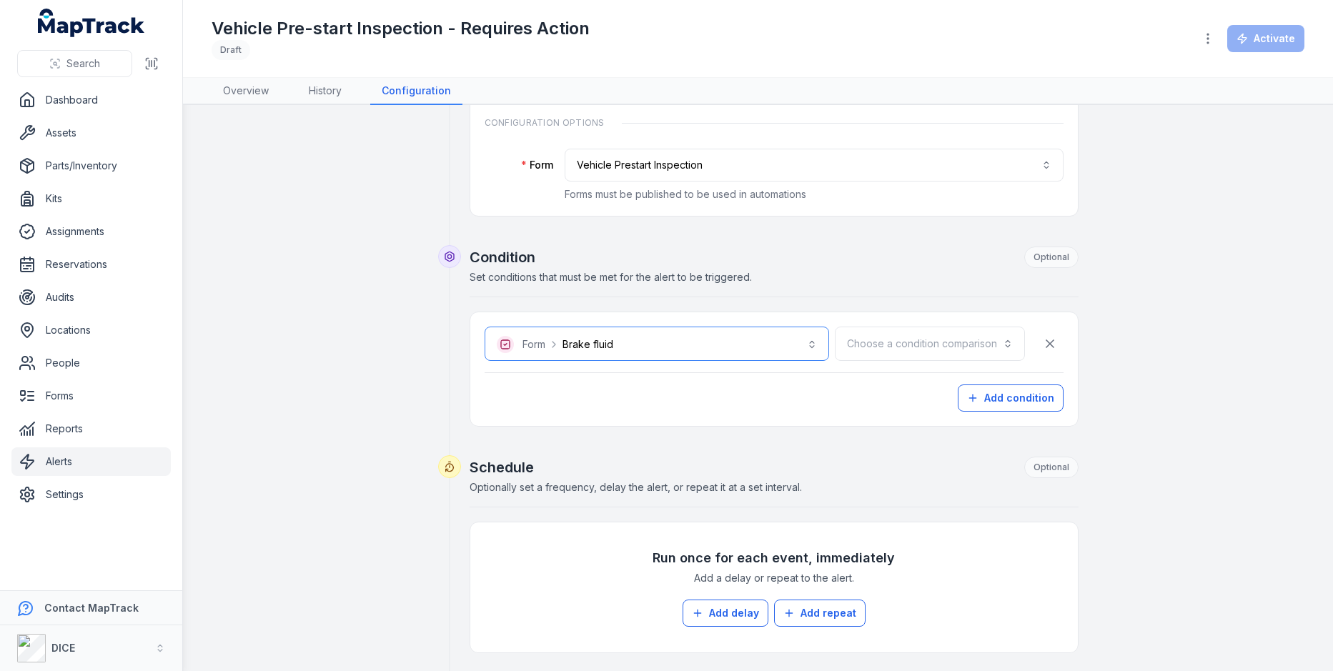
click at [809, 341] on button "**********" at bounding box center [656, 344] width 344 height 34
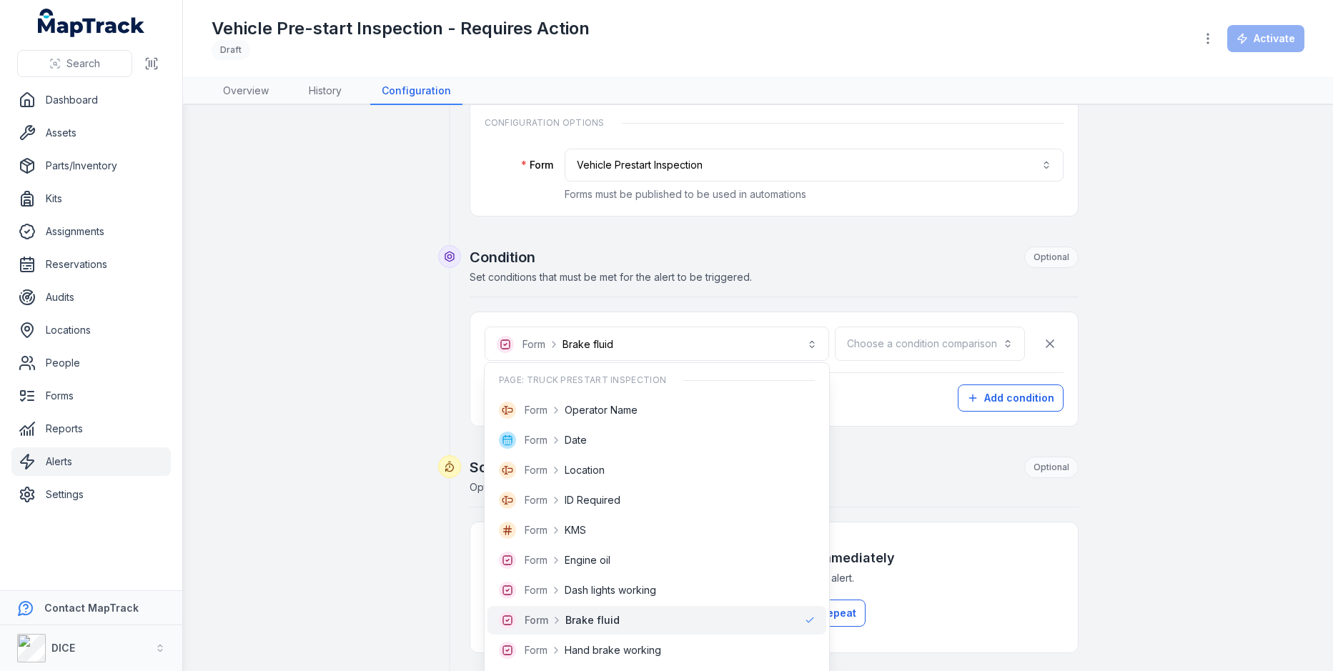
click at [921, 382] on div "**********" at bounding box center [773, 369] width 579 height 85
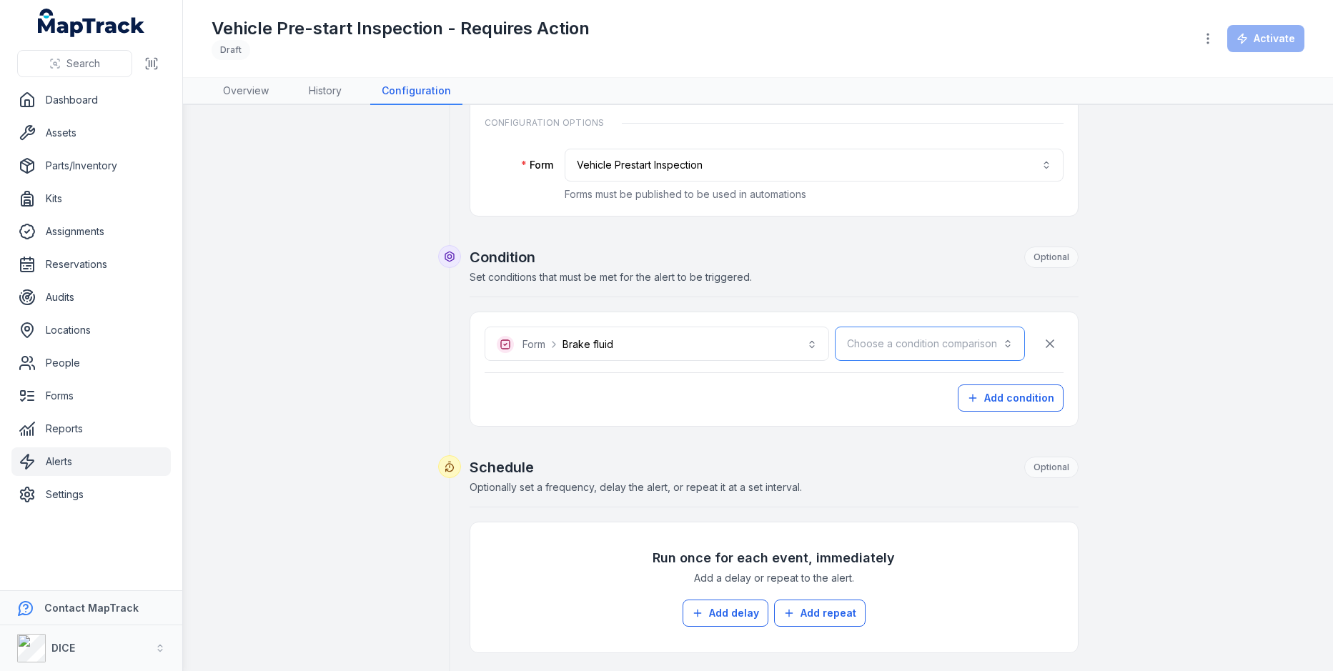
click at [929, 337] on button "Choose a condition comparison" at bounding box center [930, 344] width 190 height 34
click at [972, 384] on div "Contains any" at bounding box center [961, 379] width 100 height 14
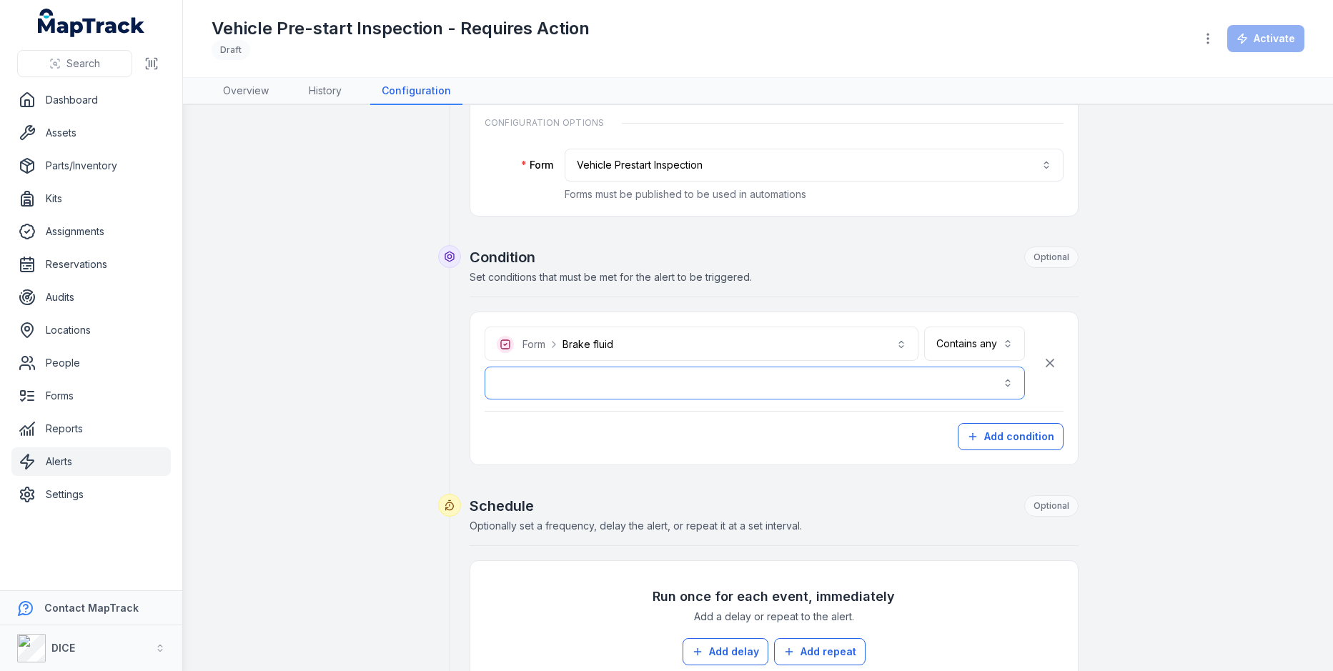
click at [736, 387] on button "button" at bounding box center [754, 383] width 540 height 33
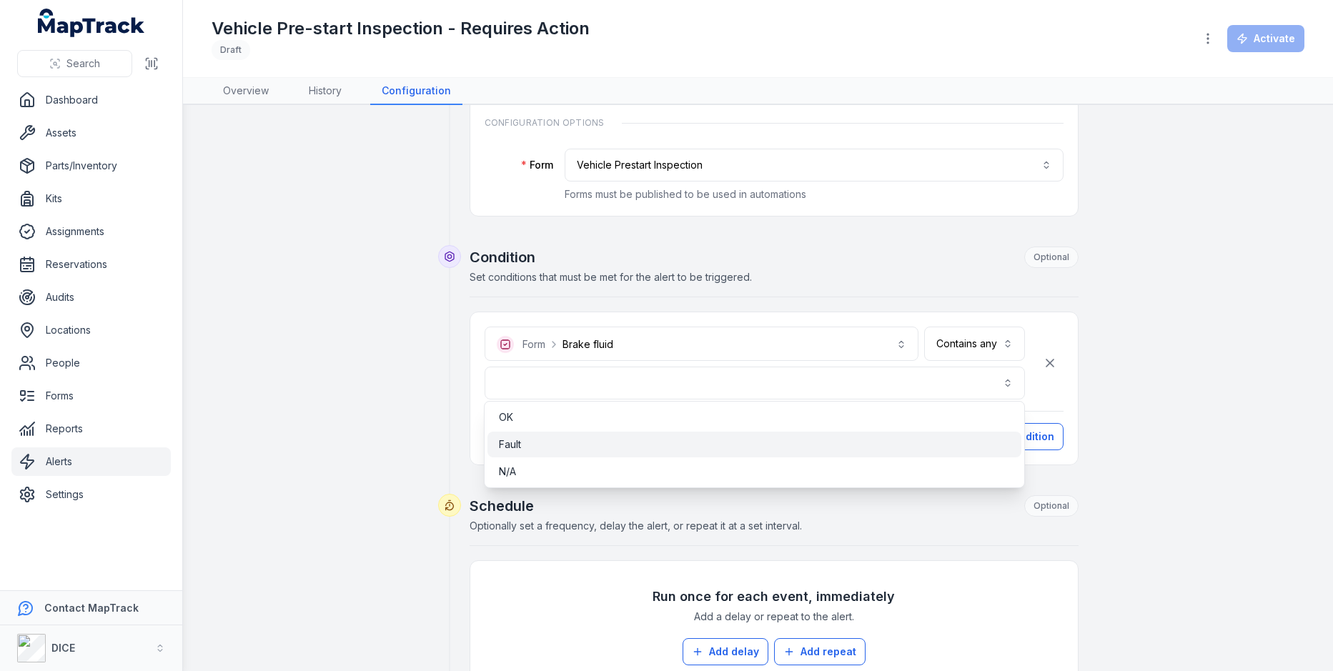
click at [690, 443] on div "Fault" at bounding box center [755, 444] width 512 height 14
click at [1145, 360] on div "**********" at bounding box center [757, 460] width 1092 height 1042
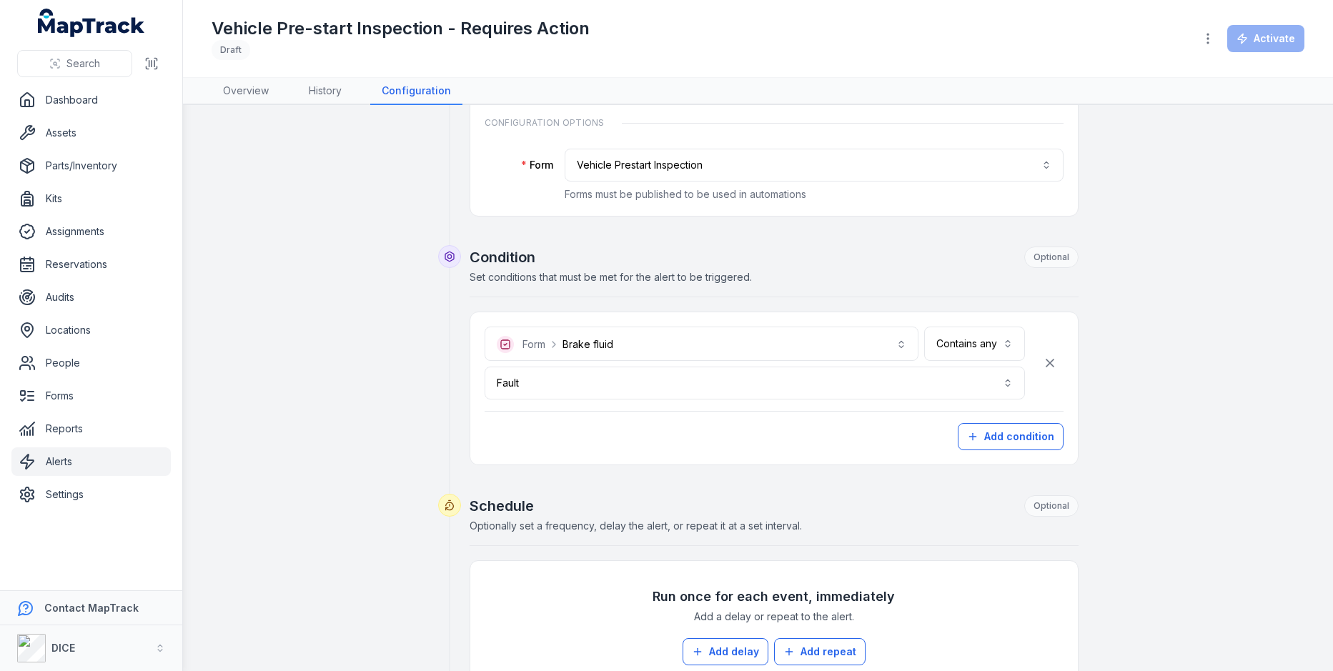
click at [995, 445] on div "**********" at bounding box center [773, 388] width 607 height 152
click at [1014, 431] on button "Add condition" at bounding box center [1010, 436] width 106 height 27
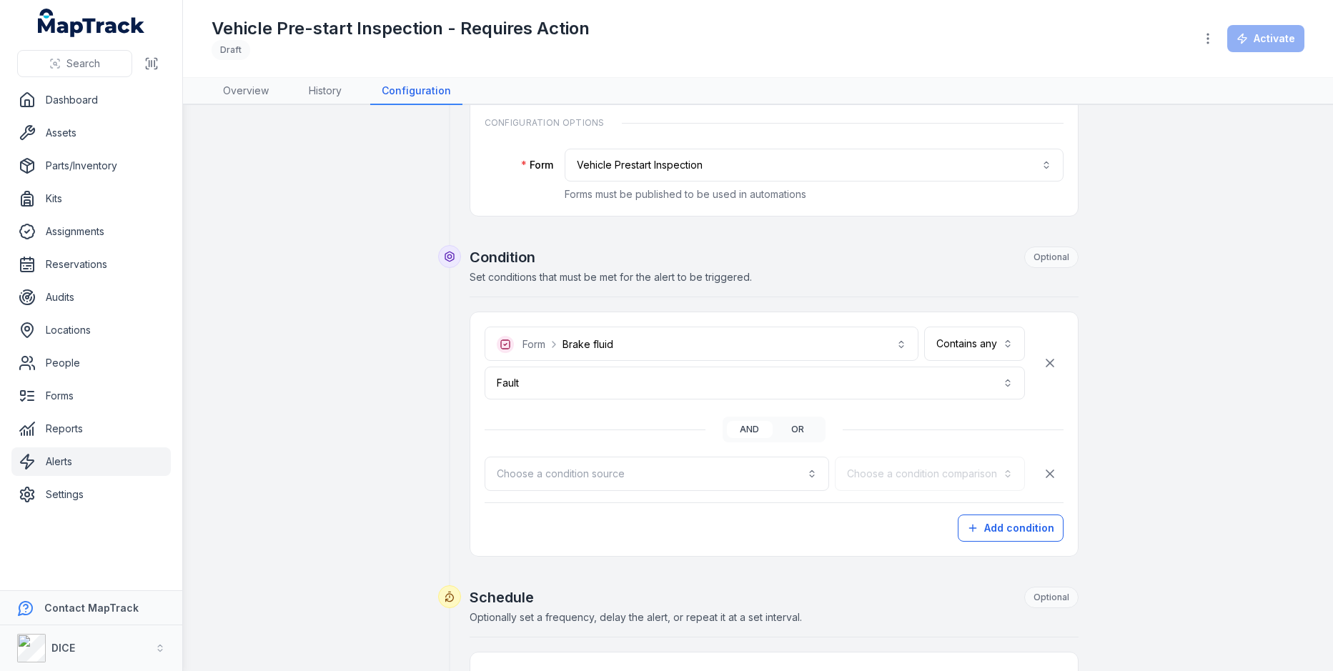
click at [792, 429] on button "or" at bounding box center [798, 429] width 46 height 17
click at [710, 497] on div "**********" at bounding box center [773, 434] width 579 height 215
click at [727, 475] on button "Choose a condition source" at bounding box center [656, 474] width 344 height 34
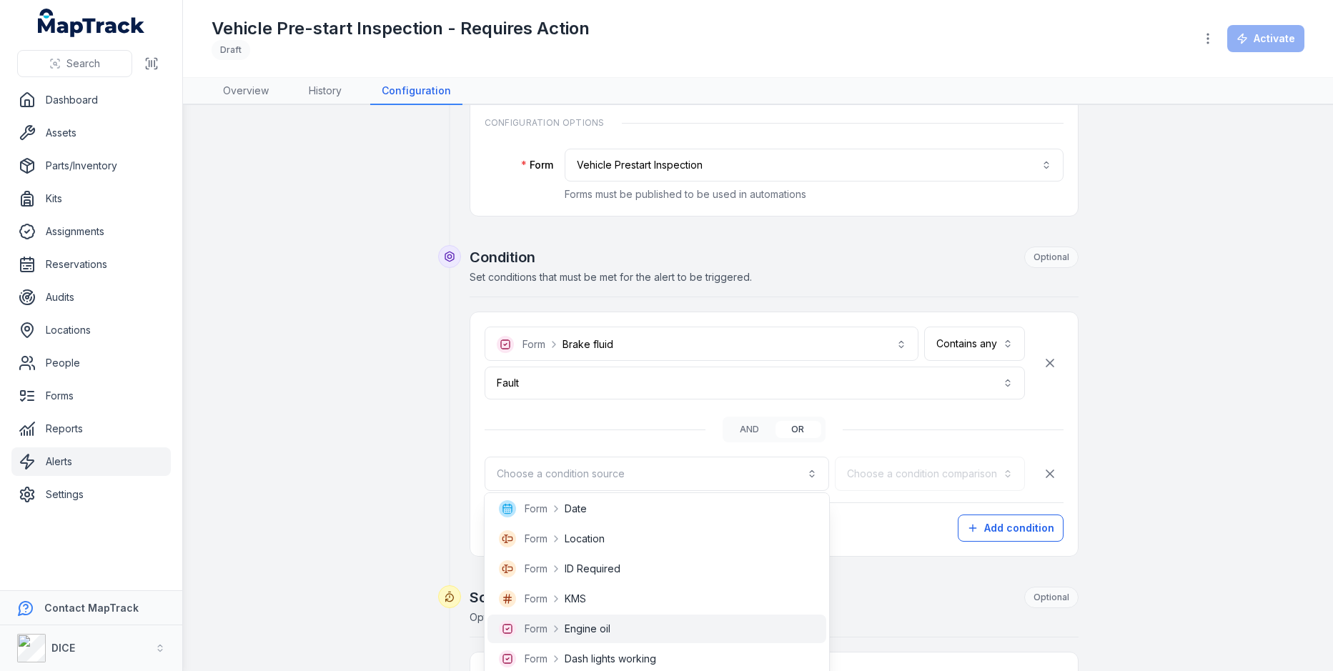
scroll to position [144, 0]
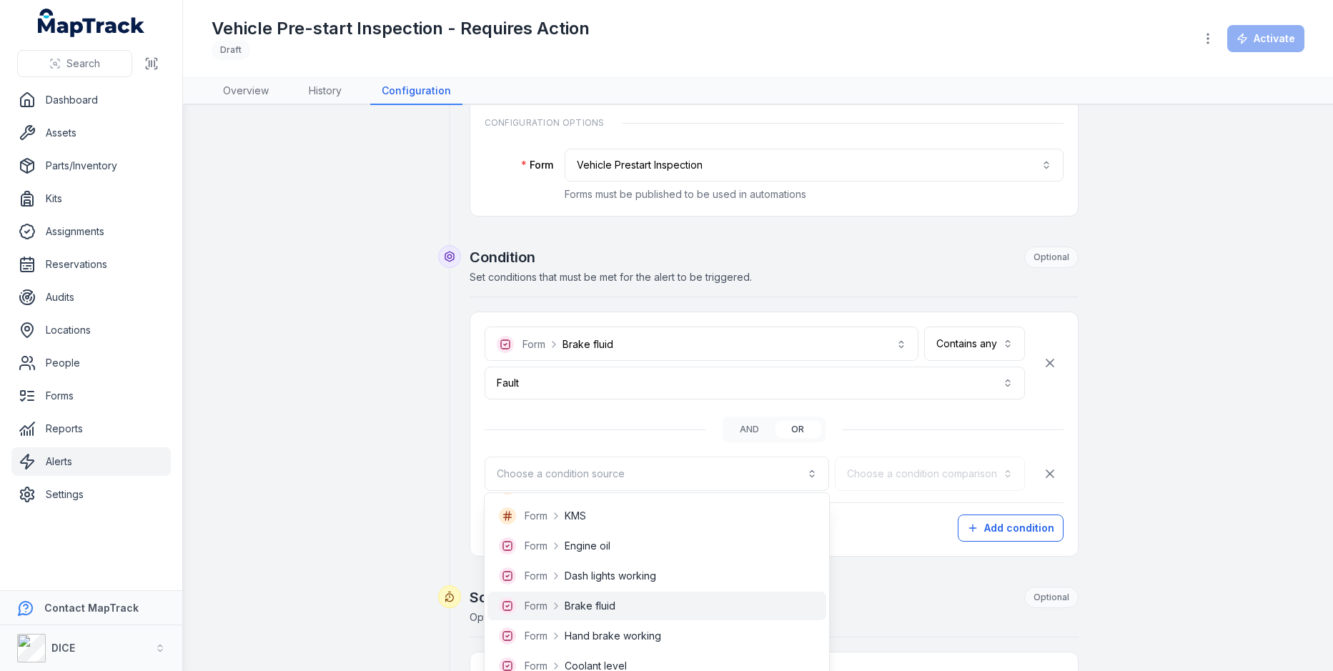
click at [684, 594] on div "Form Brake fluid" at bounding box center [656, 606] width 339 height 29
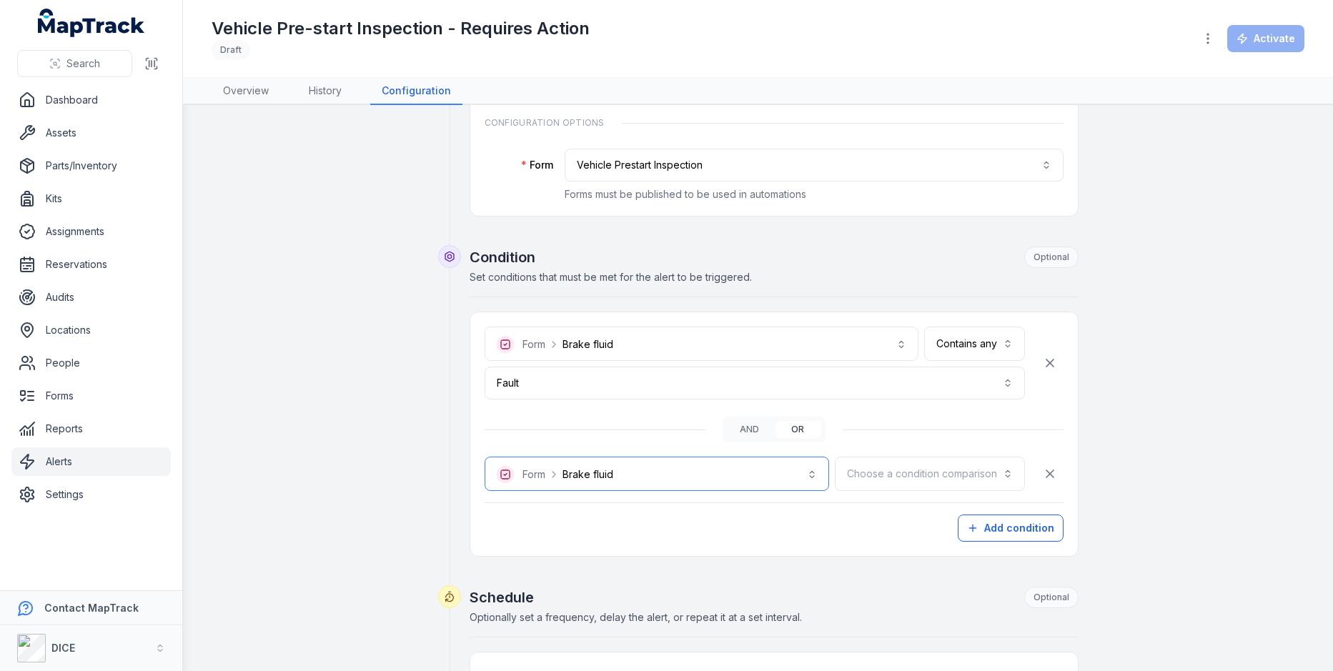
click at [664, 467] on button "**********" at bounding box center [656, 474] width 344 height 34
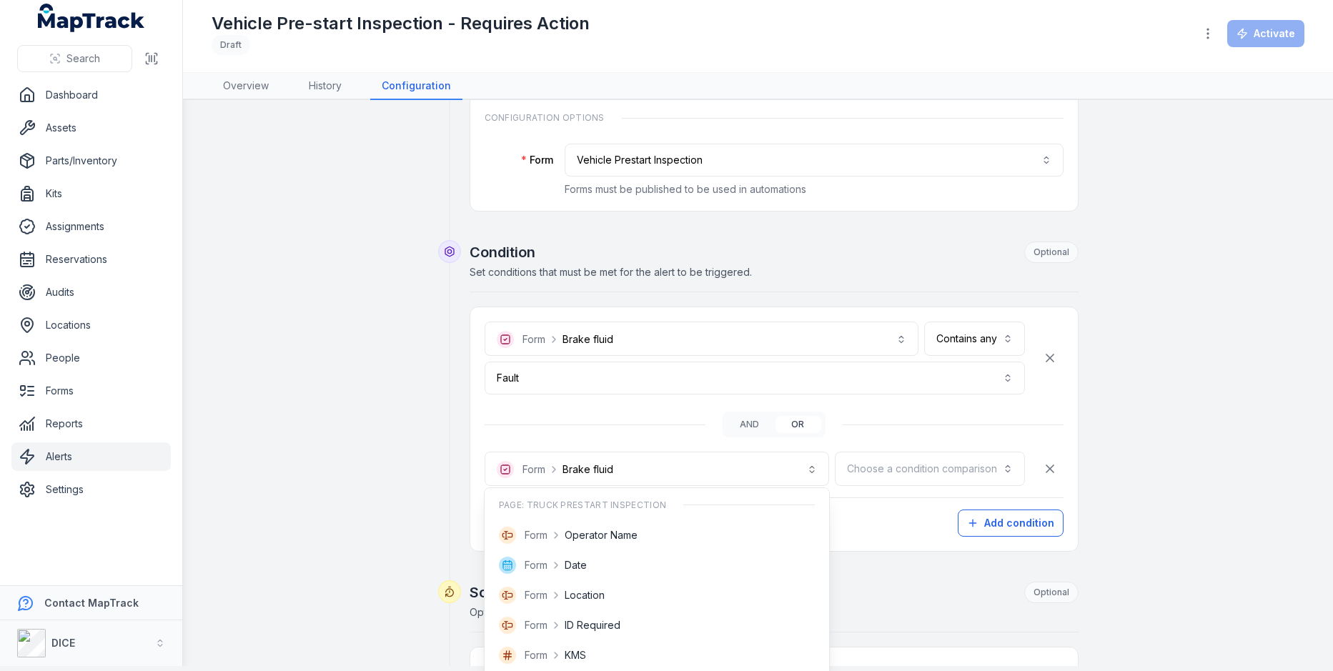
scroll to position [88, 0]
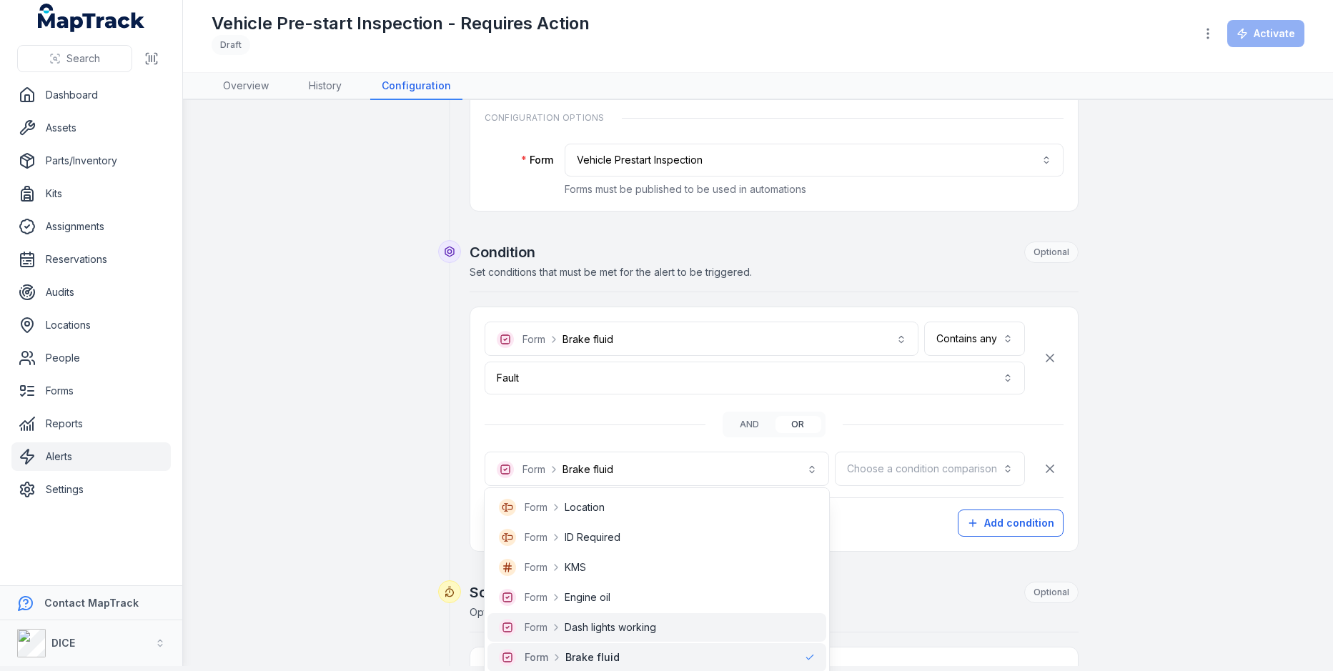
click at [640, 614] on div "Form Dash lights working" at bounding box center [656, 627] width 339 height 29
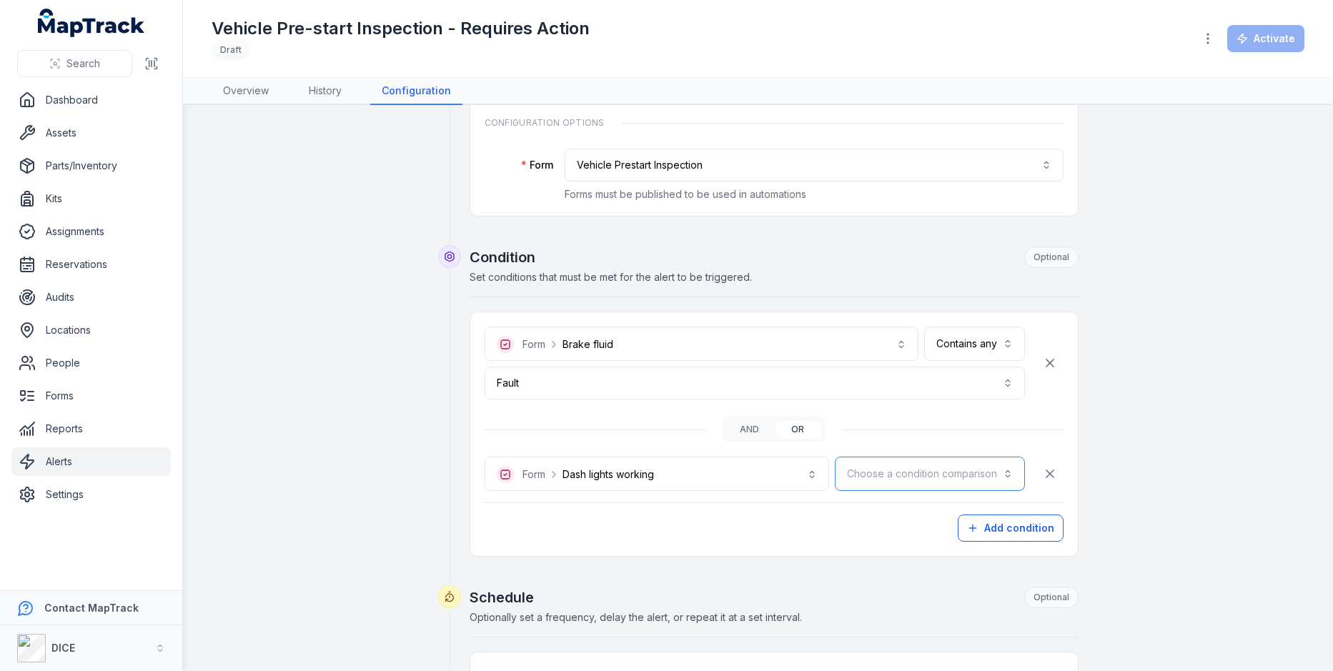
click at [885, 476] on button "Choose a condition comparison" at bounding box center [930, 474] width 190 height 34
click at [933, 524] on div "Contains all" at bounding box center [961, 536] width 123 height 26
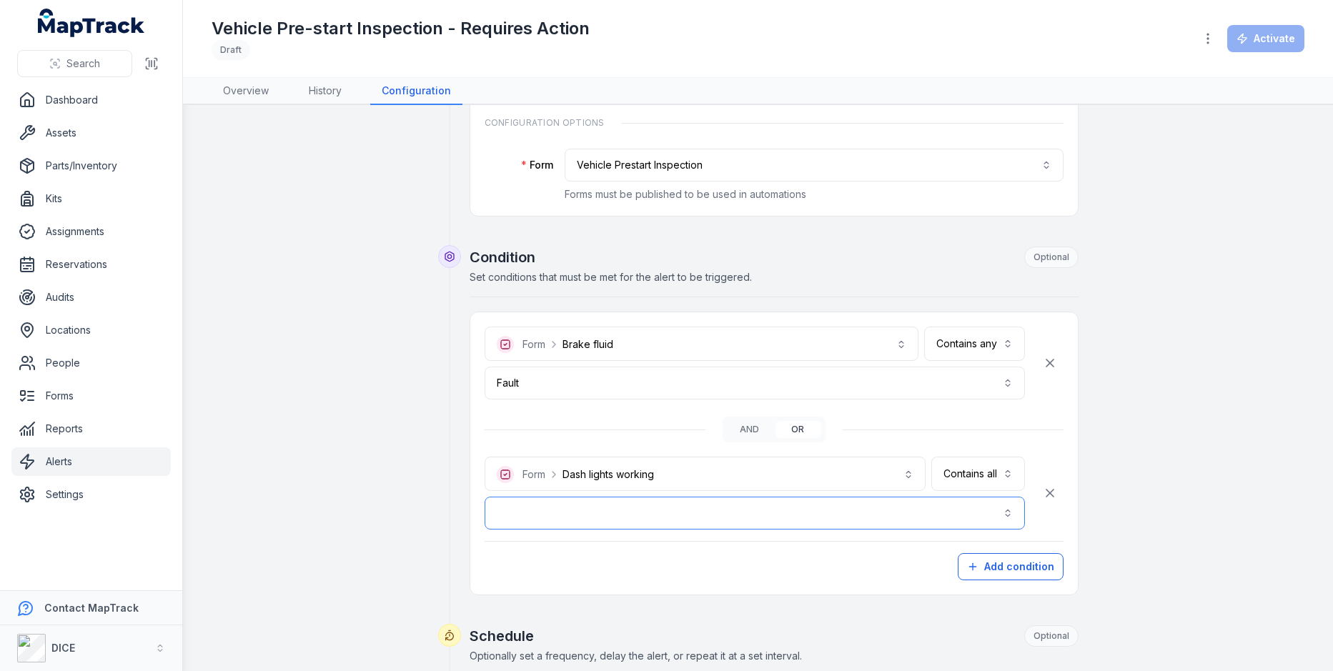
click at [949, 499] on button "button" at bounding box center [754, 513] width 540 height 33
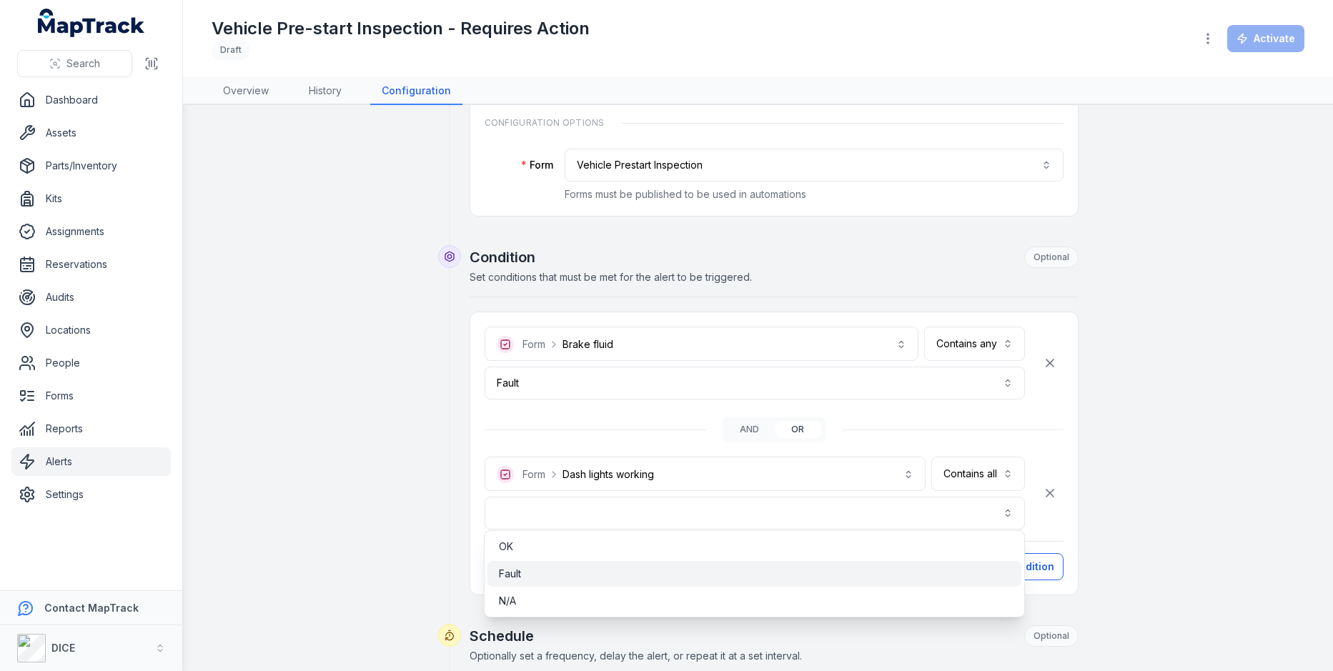
click at [779, 580] on div "Fault" at bounding box center [754, 574] width 534 height 26
click at [1114, 432] on div "**********" at bounding box center [757, 525] width 1092 height 1172
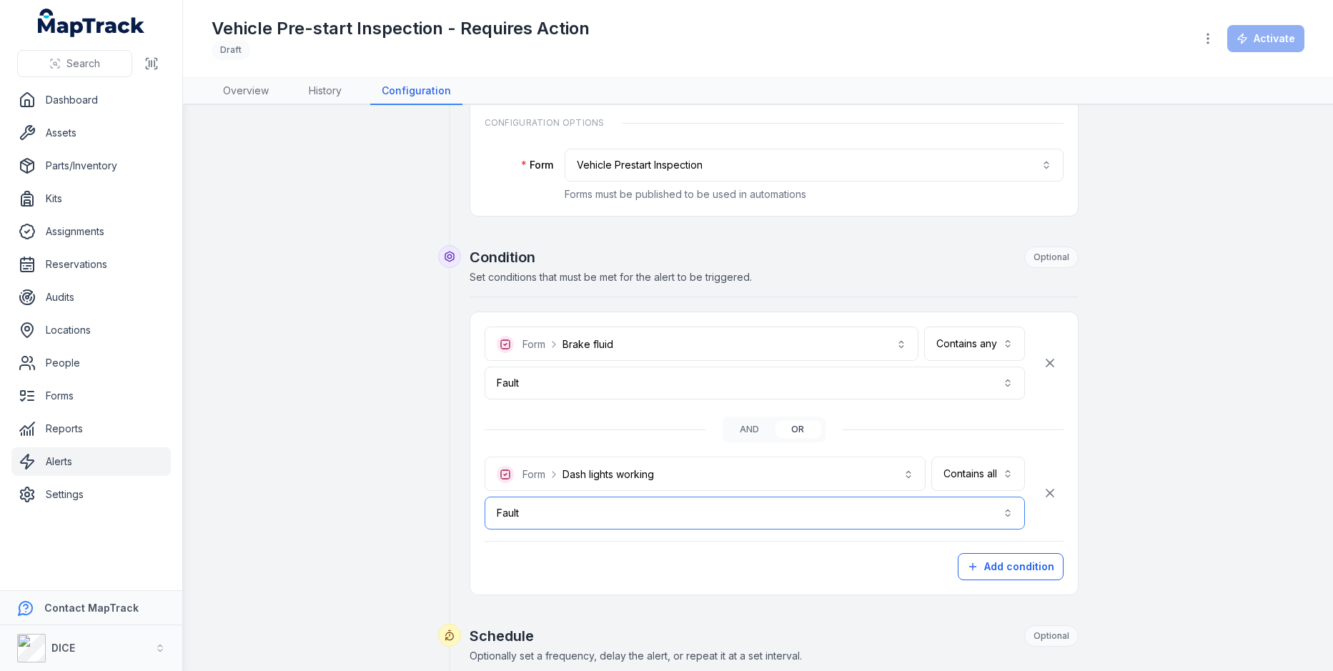
scroll to position [311, 0]
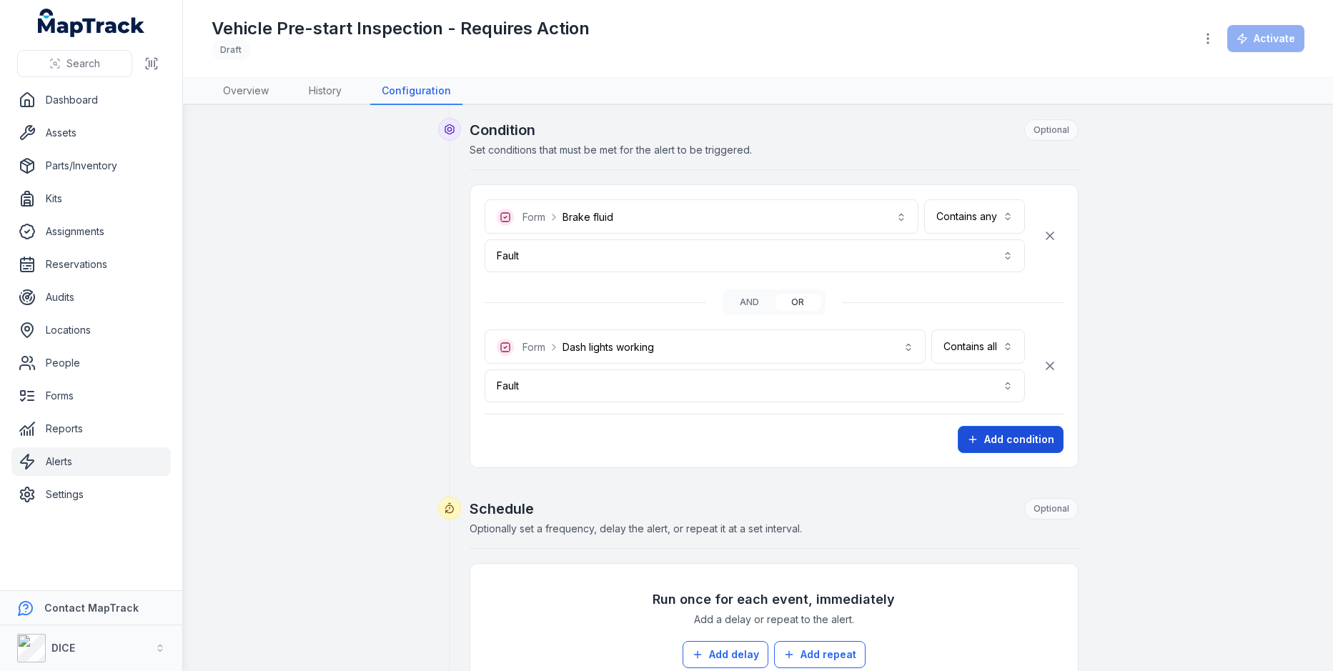
click at [1053, 436] on button "Add condition" at bounding box center [1010, 439] width 106 height 27
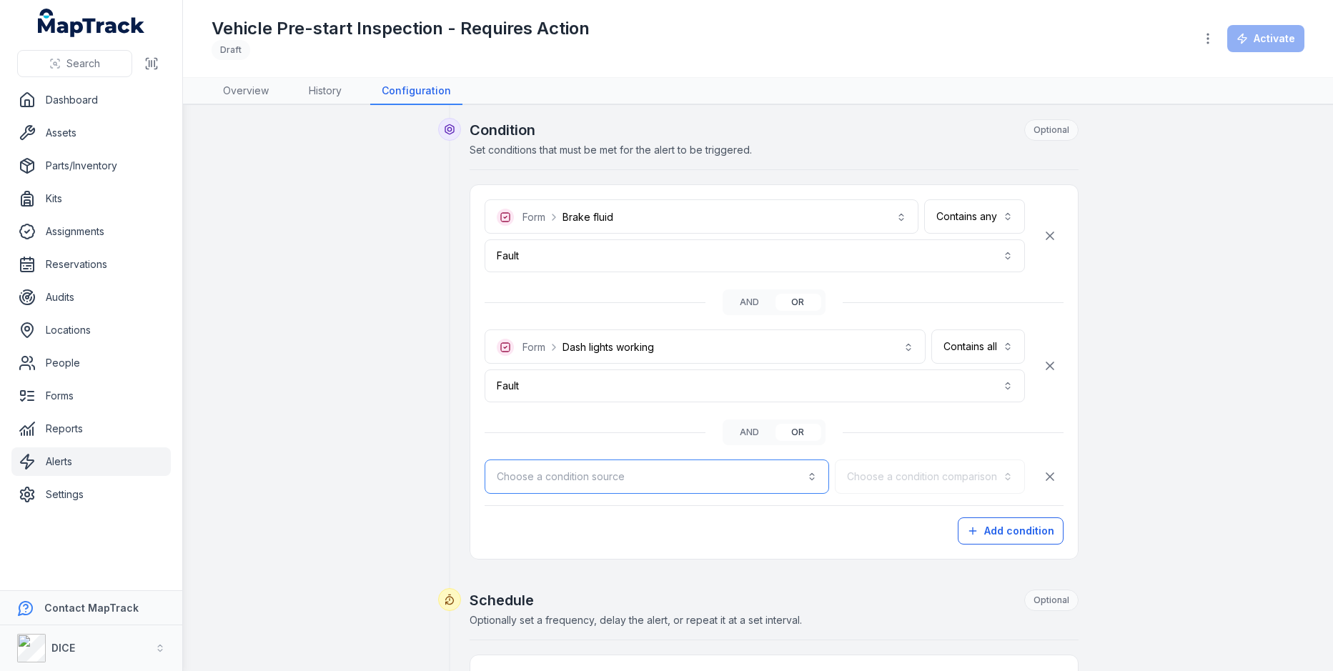
click at [823, 478] on button "Choose a condition source" at bounding box center [656, 476] width 344 height 34
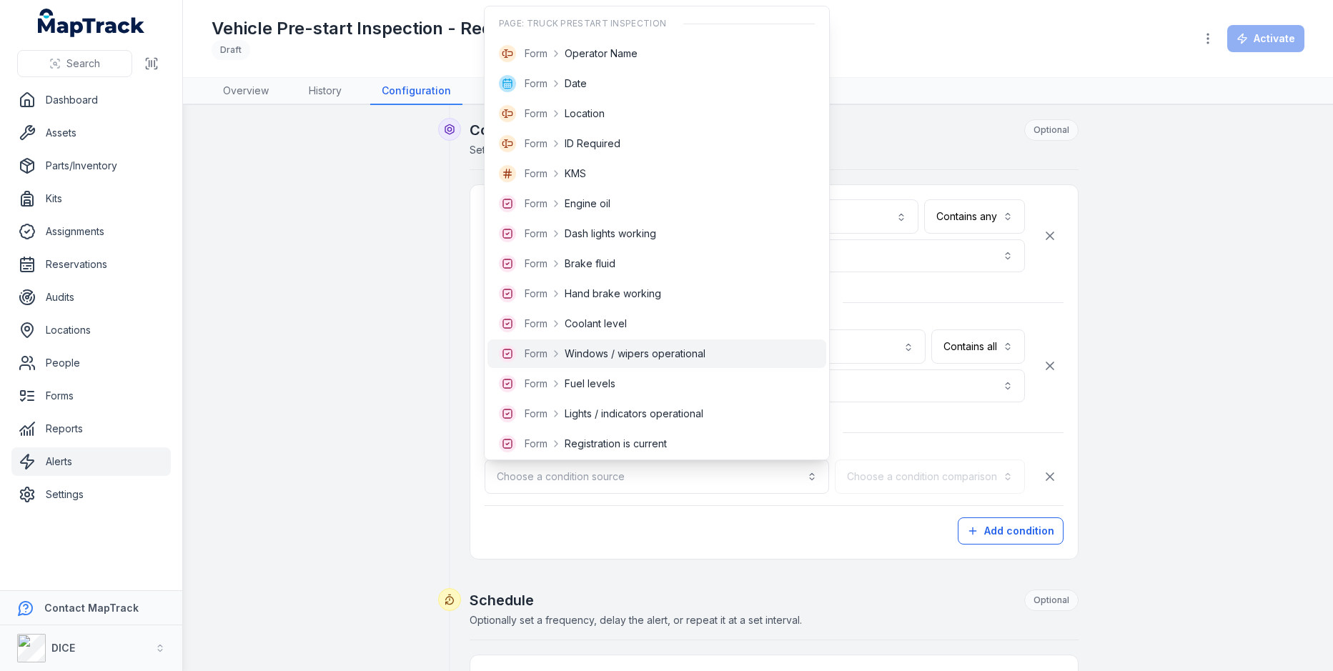
scroll to position [51, 0]
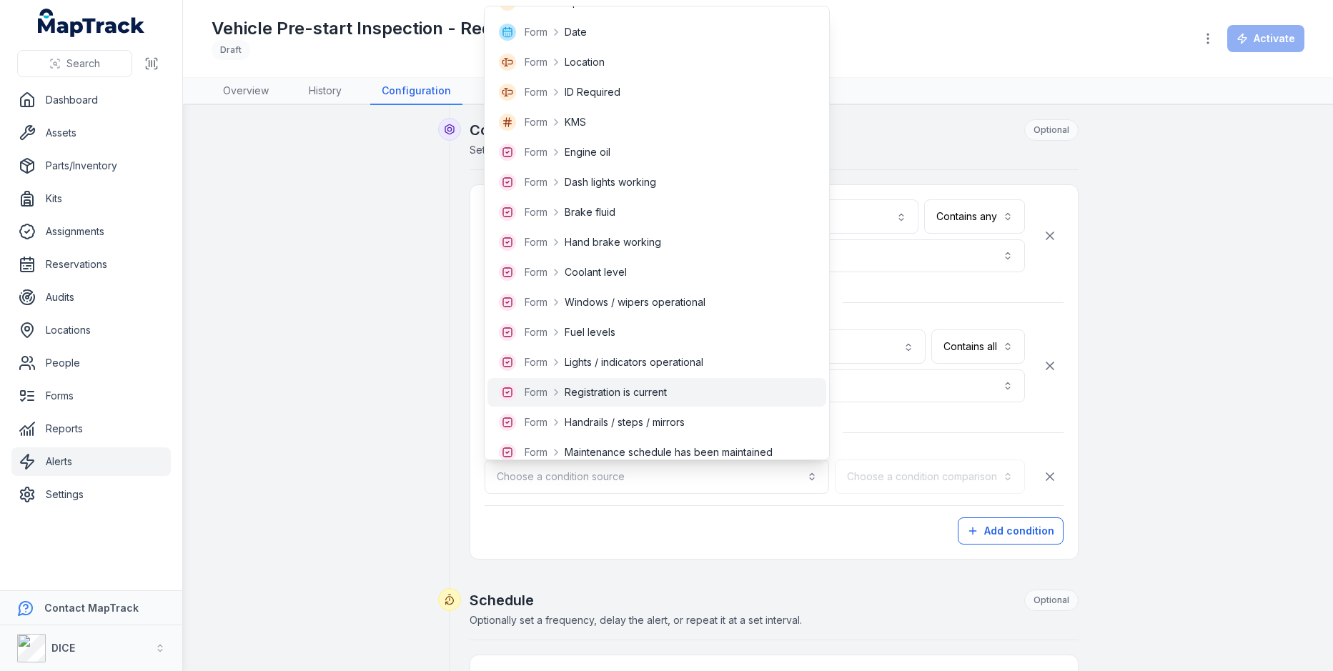
click at [688, 385] on div "Form Registration is current" at bounding box center [657, 392] width 316 height 17
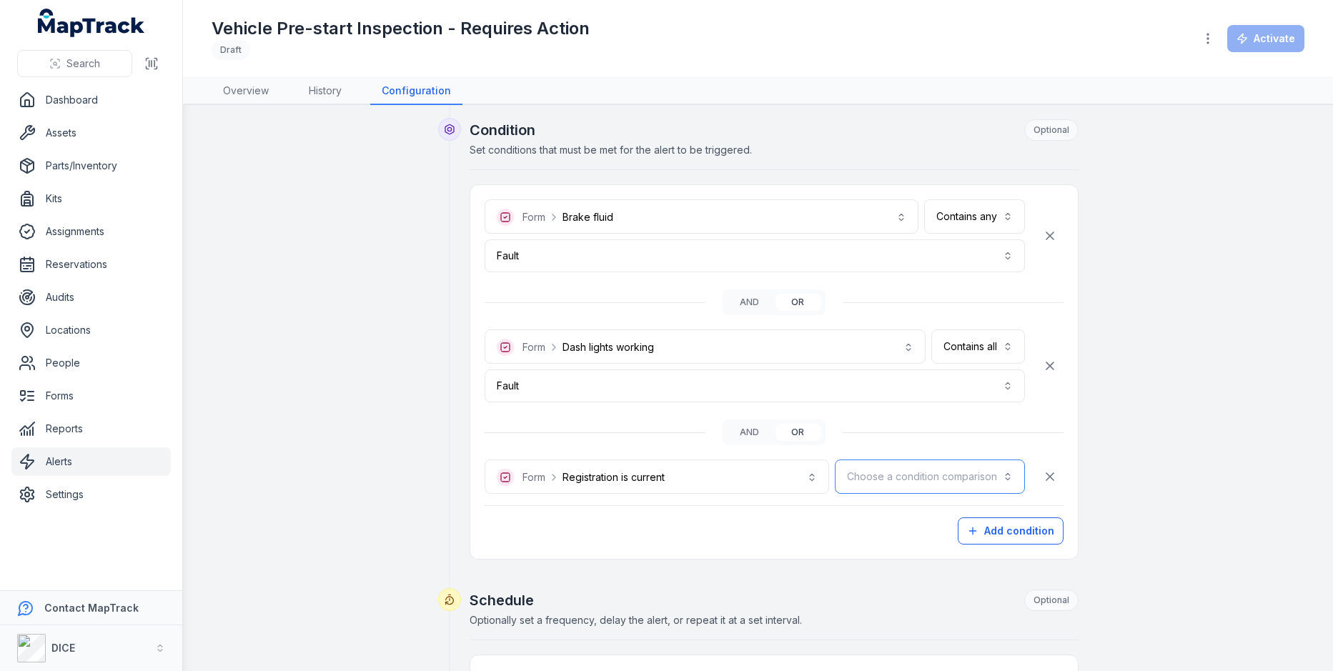
click at [891, 482] on button "Choose a condition comparison" at bounding box center [930, 476] width 190 height 34
click at [967, 522] on div "Contains any" at bounding box center [961, 511] width 123 height 26
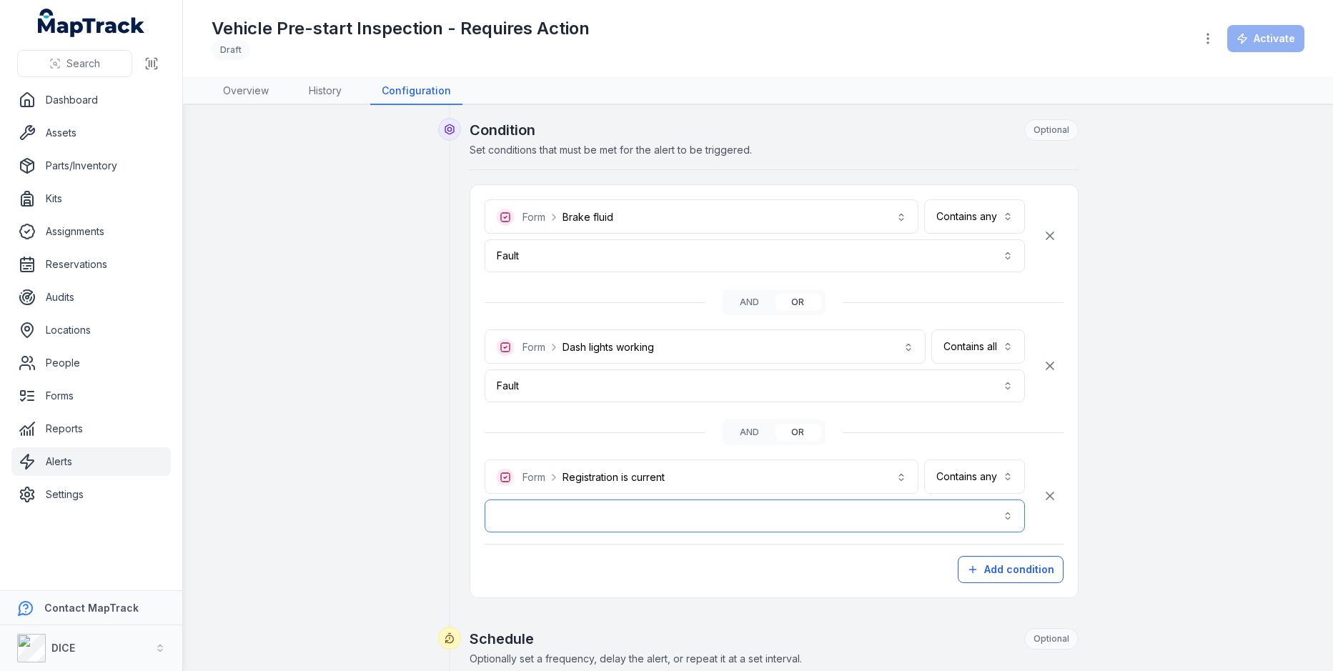
click at [809, 522] on button "button" at bounding box center [754, 515] width 540 height 33
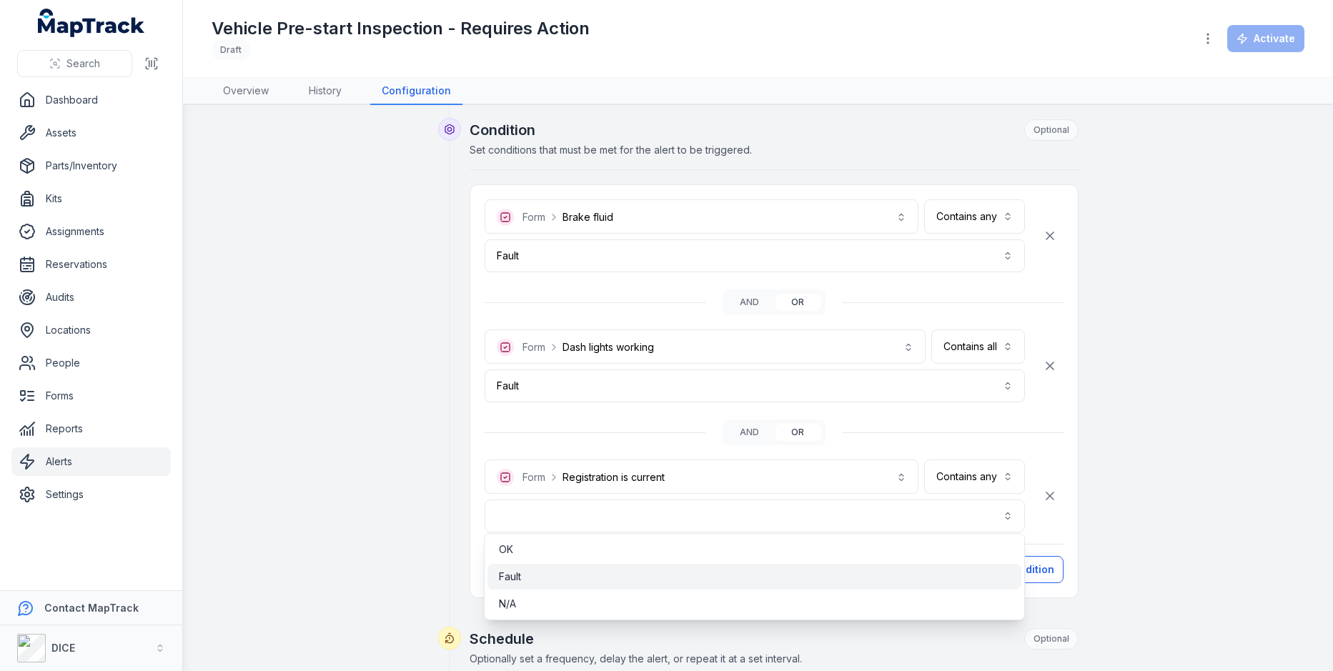
click at [719, 565] on div "Fault" at bounding box center [754, 577] width 534 height 26
click at [1232, 511] on div "**********" at bounding box center [757, 462] width 1092 height 1302
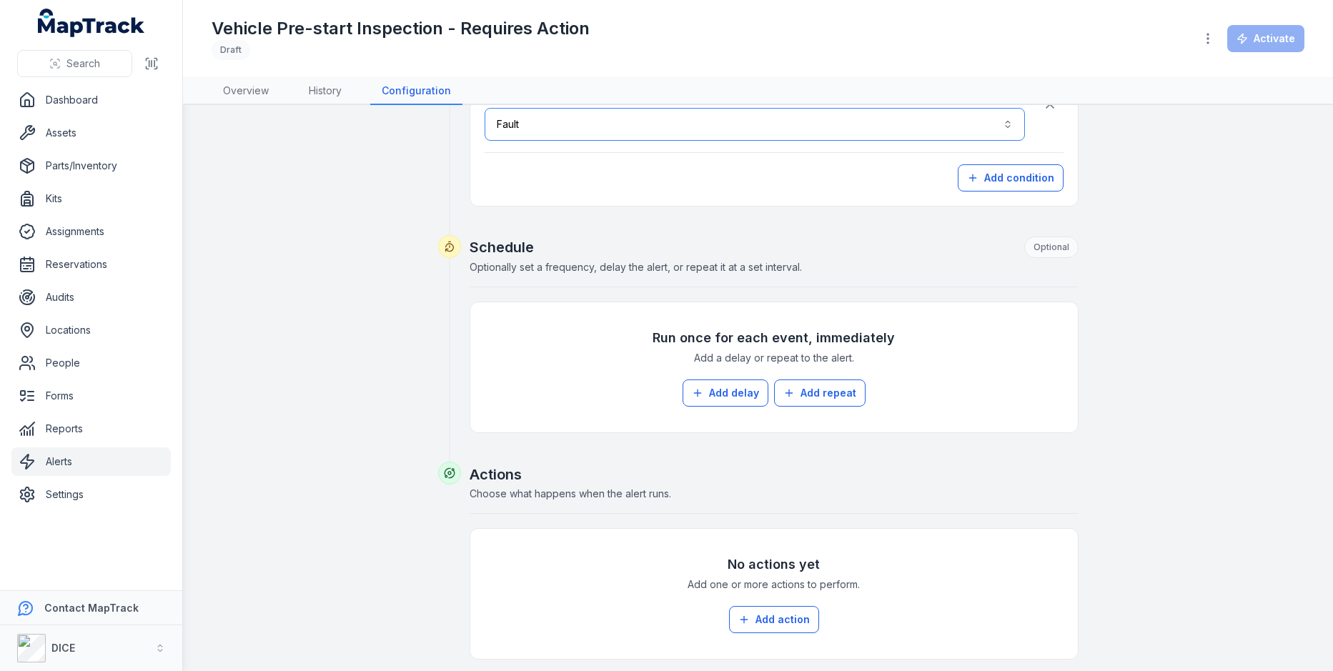
scroll to position [719, 0]
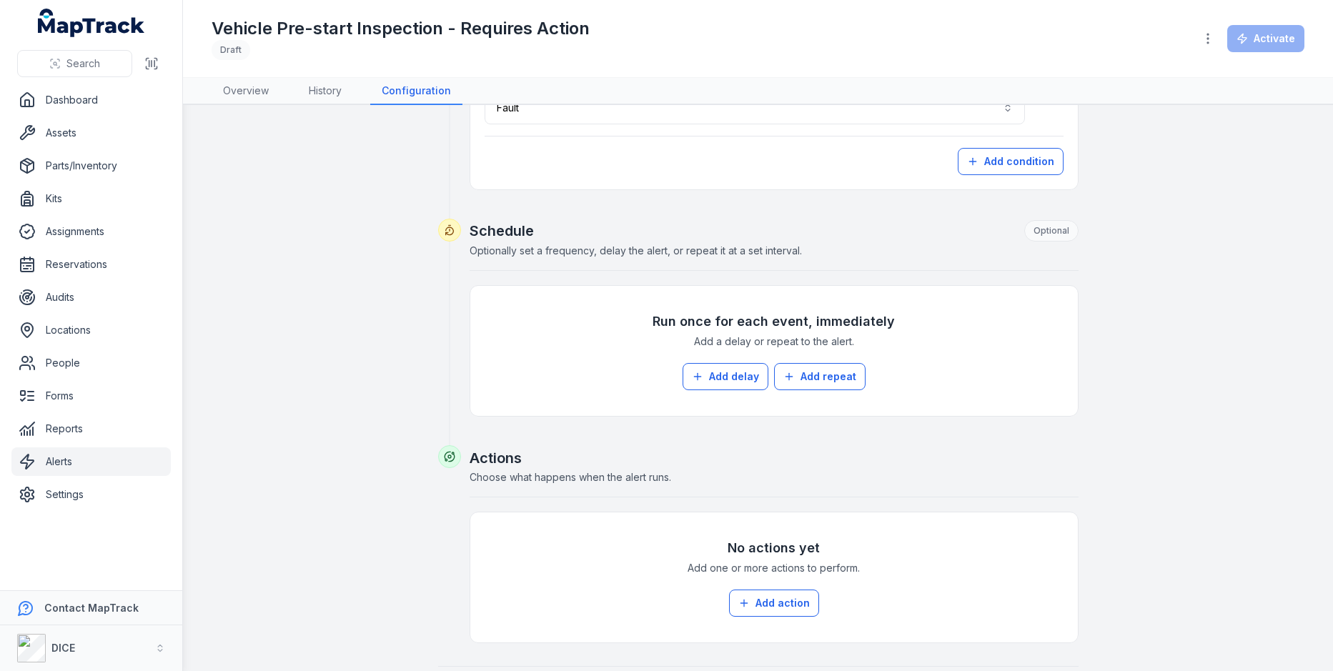
click at [815, 316] on h3 "Run once for each event, immediately" at bounding box center [773, 322] width 242 height 20
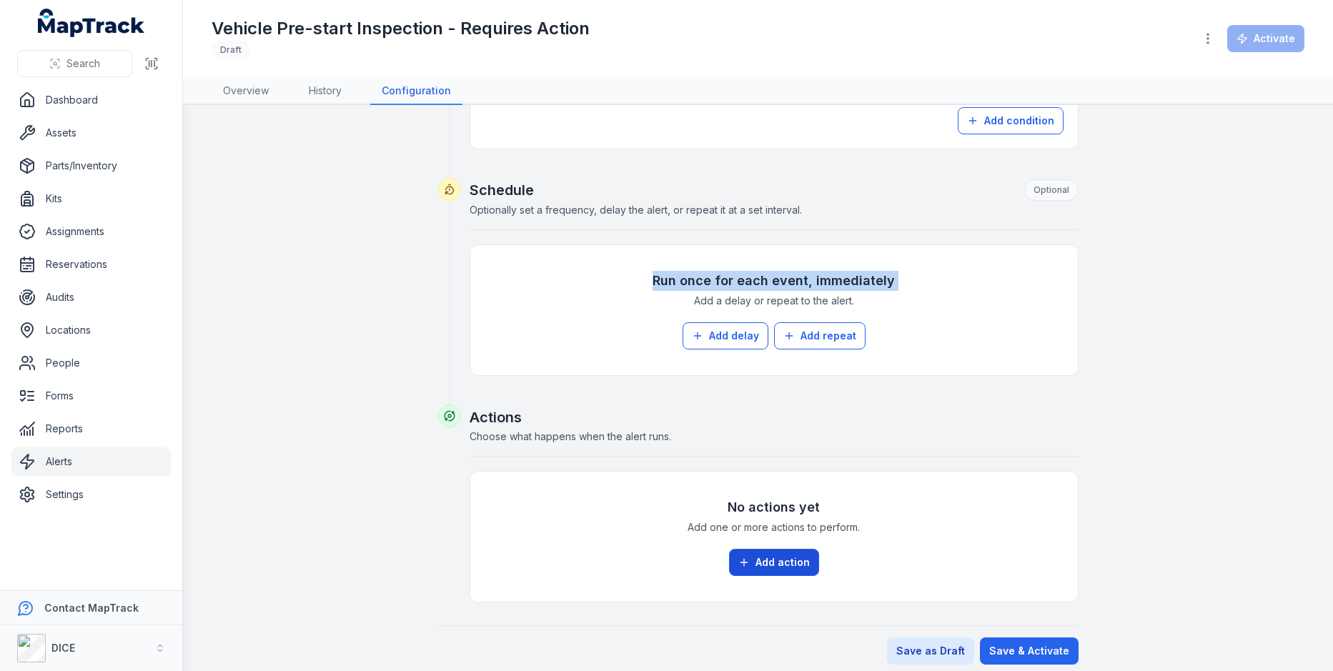
click at [758, 549] on button "Add action" at bounding box center [774, 562] width 90 height 27
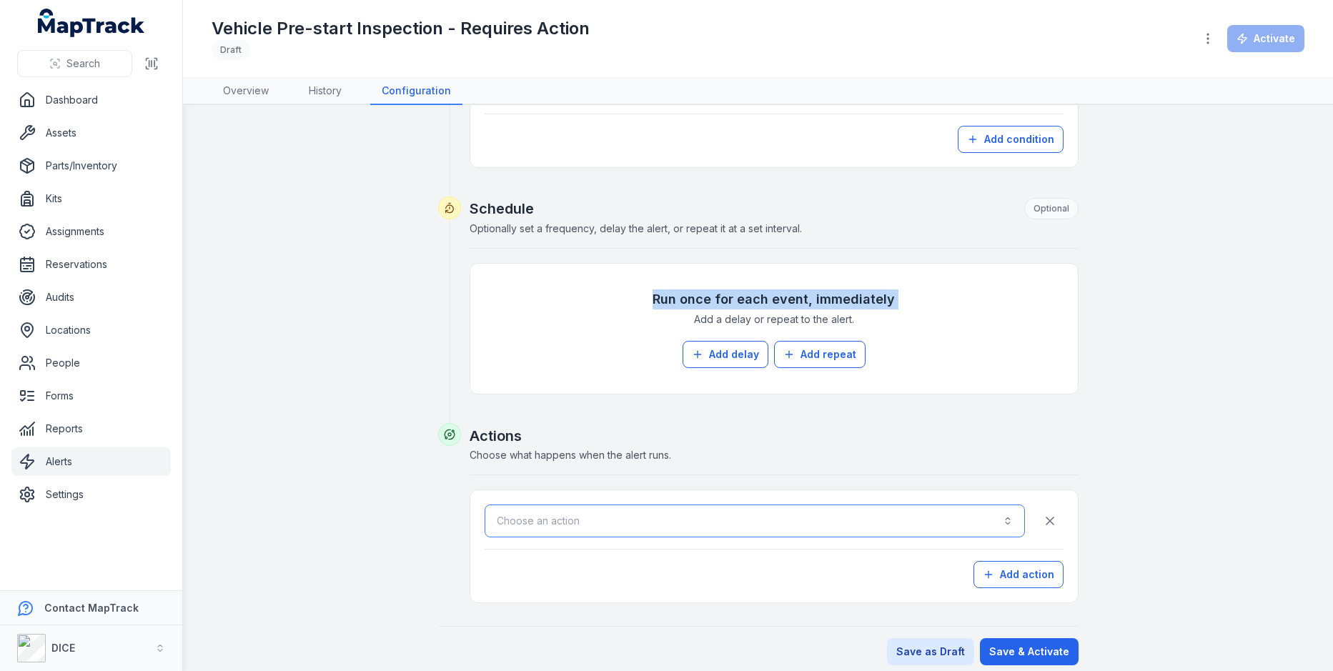
click at [760, 509] on button "Choose an action" at bounding box center [754, 520] width 540 height 33
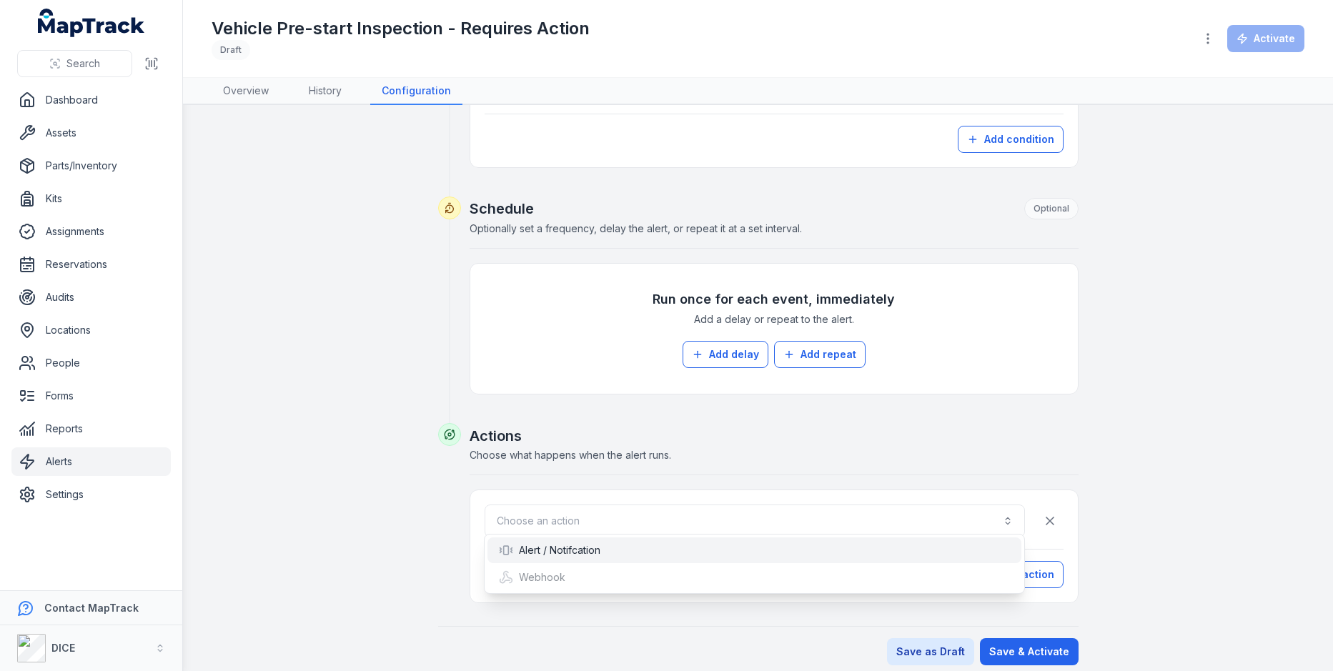
click at [694, 544] on div "Alert / Notifcation" at bounding box center [755, 550] width 512 height 14
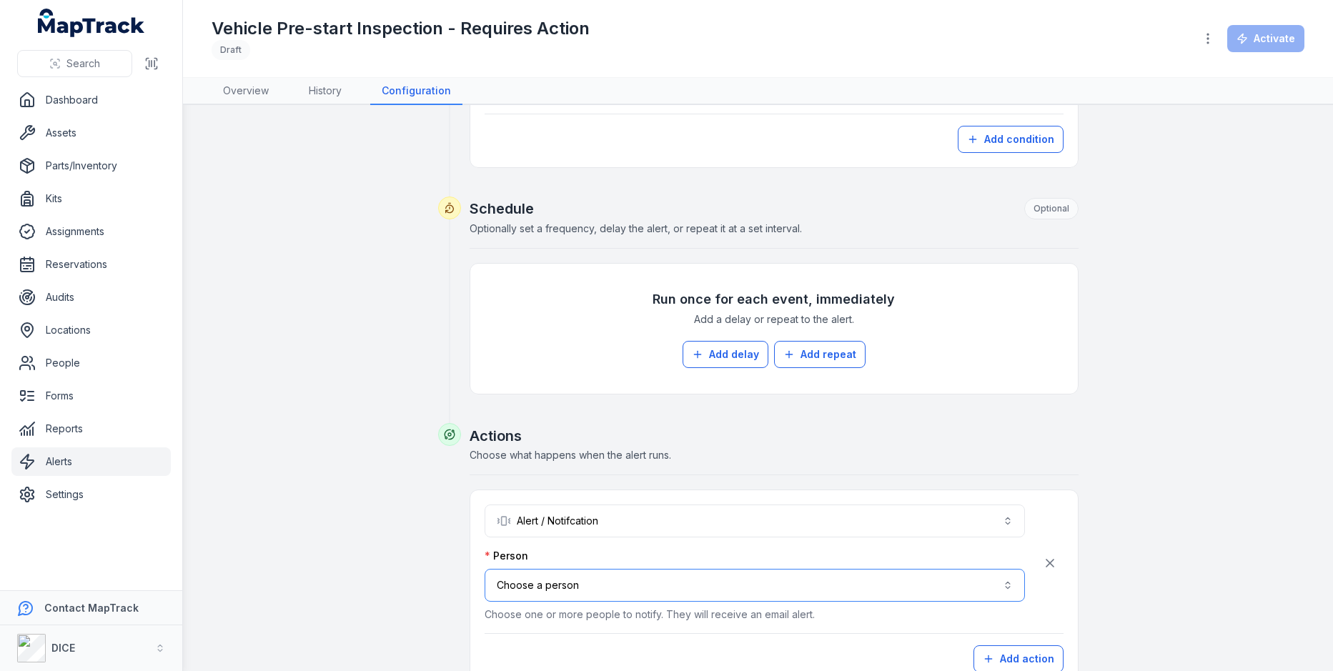
click at [673, 579] on button "Choose a person" at bounding box center [754, 585] width 540 height 33
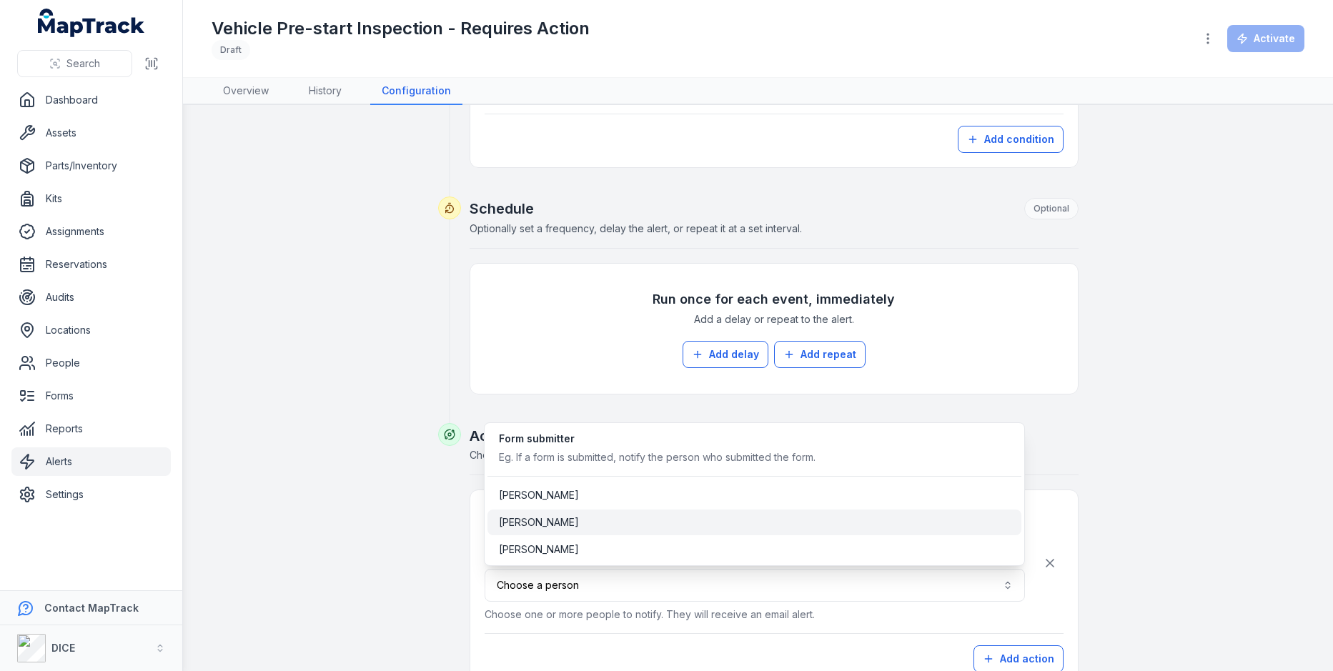
click at [668, 528] on div "[PERSON_NAME]" at bounding box center [754, 522] width 534 height 26
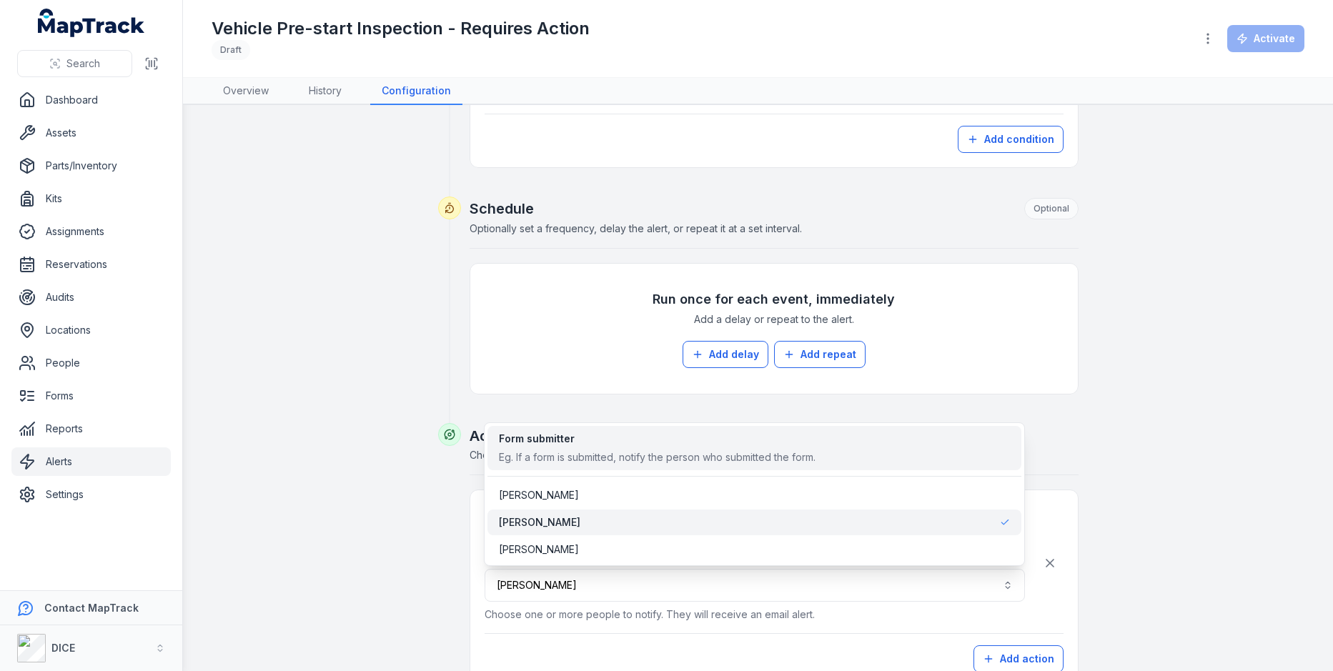
click at [815, 459] on div "Eg. If a form is submitted, notify the person who submitted the form." at bounding box center [657, 457] width 317 height 14
click at [1233, 454] on div "**********" at bounding box center [757, 65] width 1092 height 1368
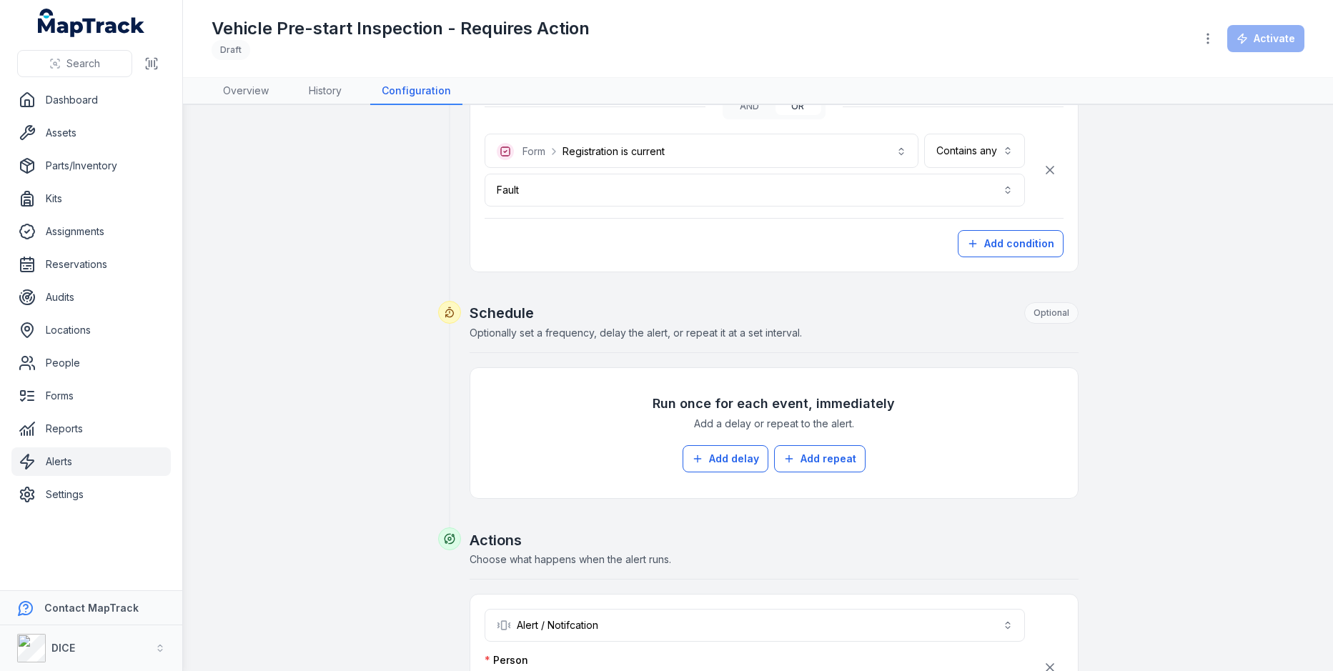
scroll to position [825, 0]
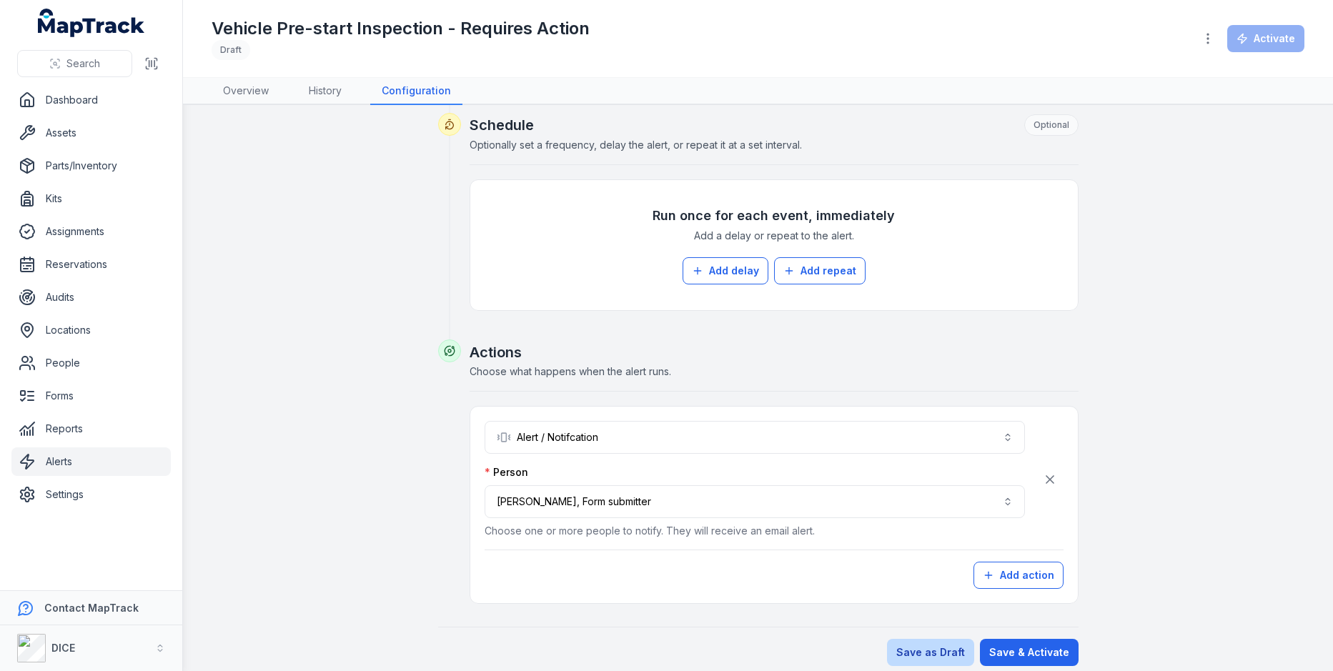
click at [937, 639] on button "Save as Draft" at bounding box center [930, 652] width 87 height 27
